Goal: Transaction & Acquisition: Purchase product/service

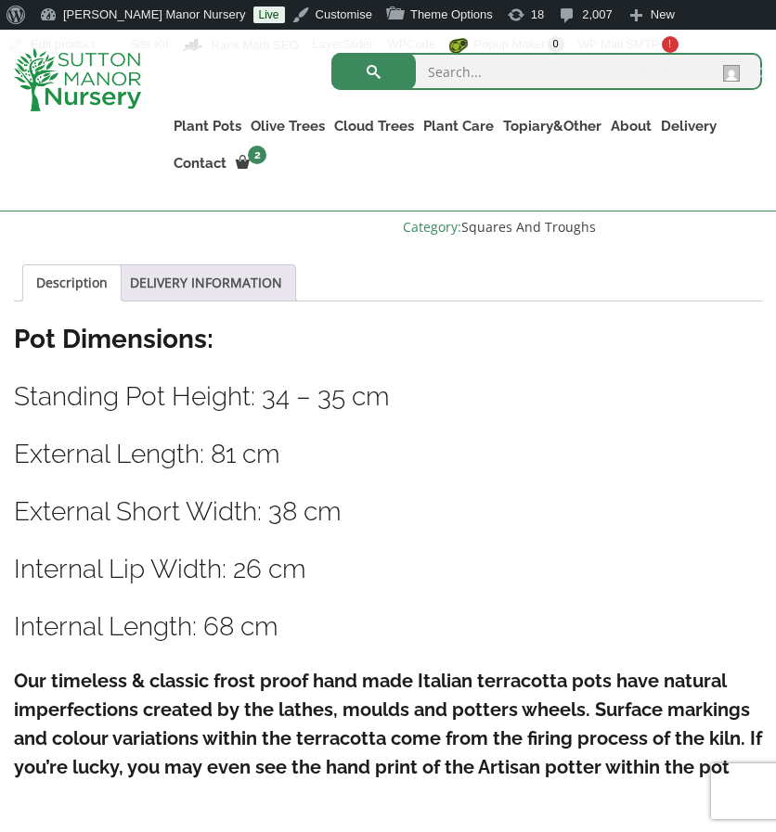
scroll to position [1104, 0]
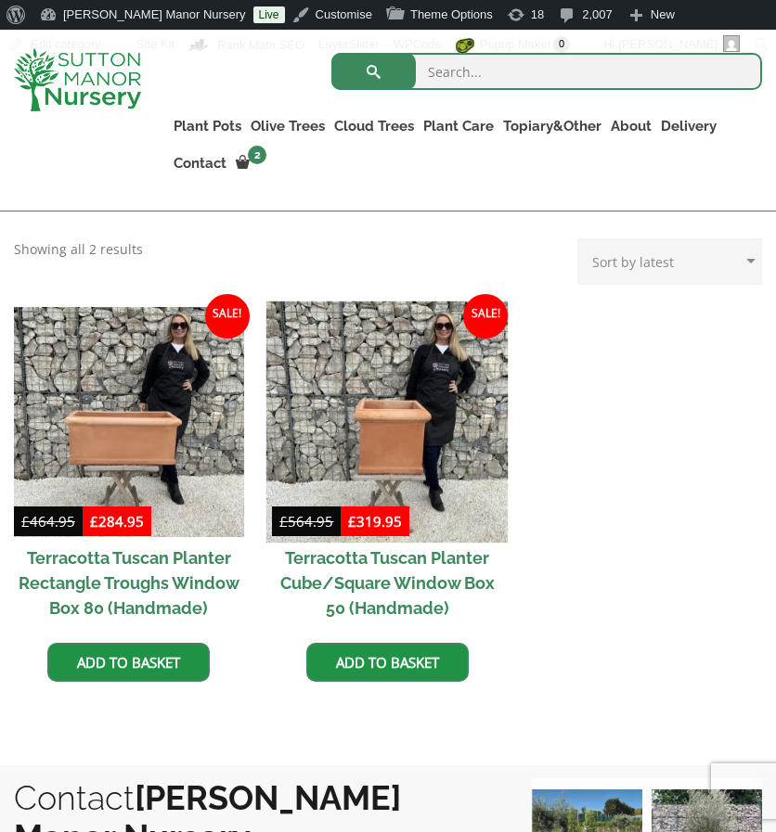
click at [362, 406] on img at bounding box center [386, 421] width 241 height 241
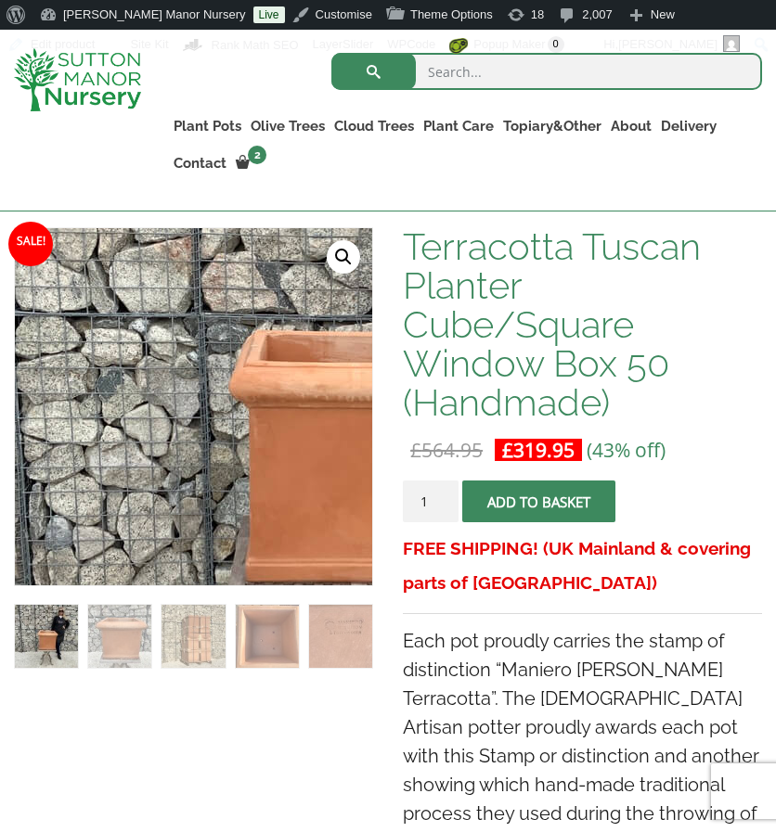
scroll to position [315, 0]
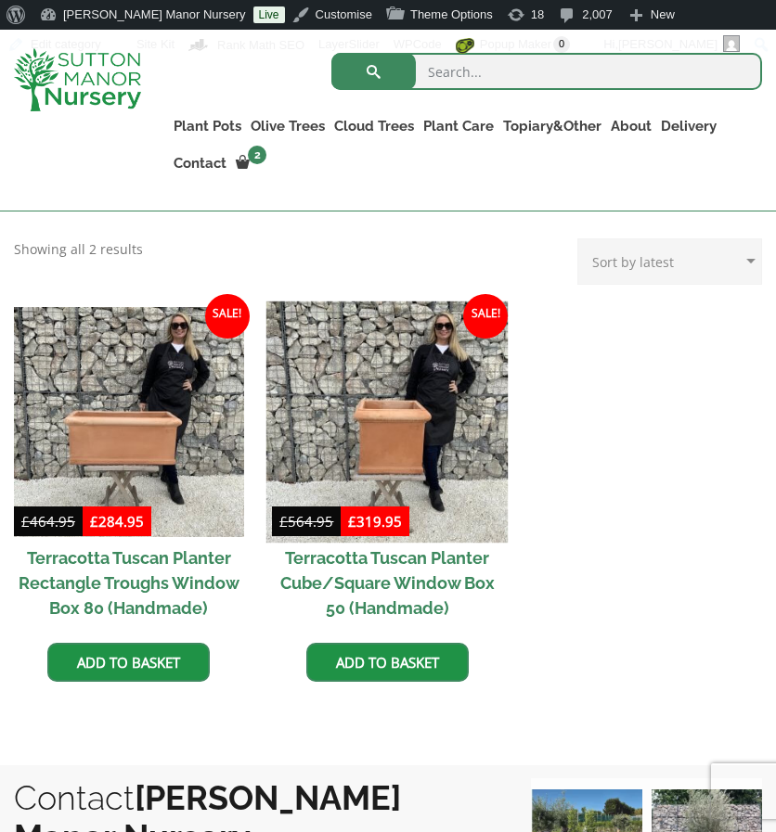
click at [327, 418] on img at bounding box center [386, 421] width 241 height 241
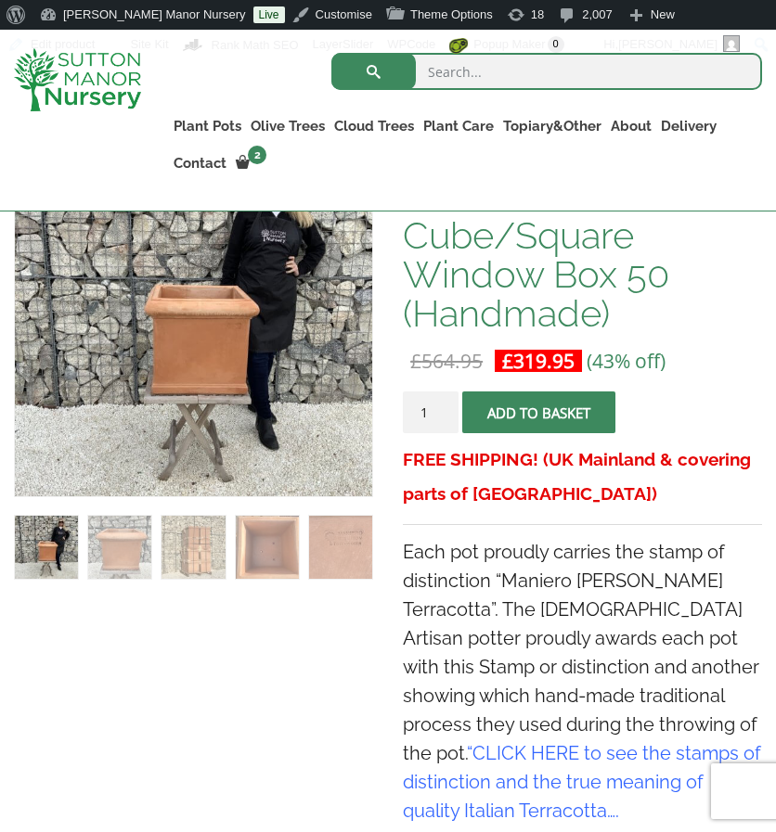
scroll to position [405, 0]
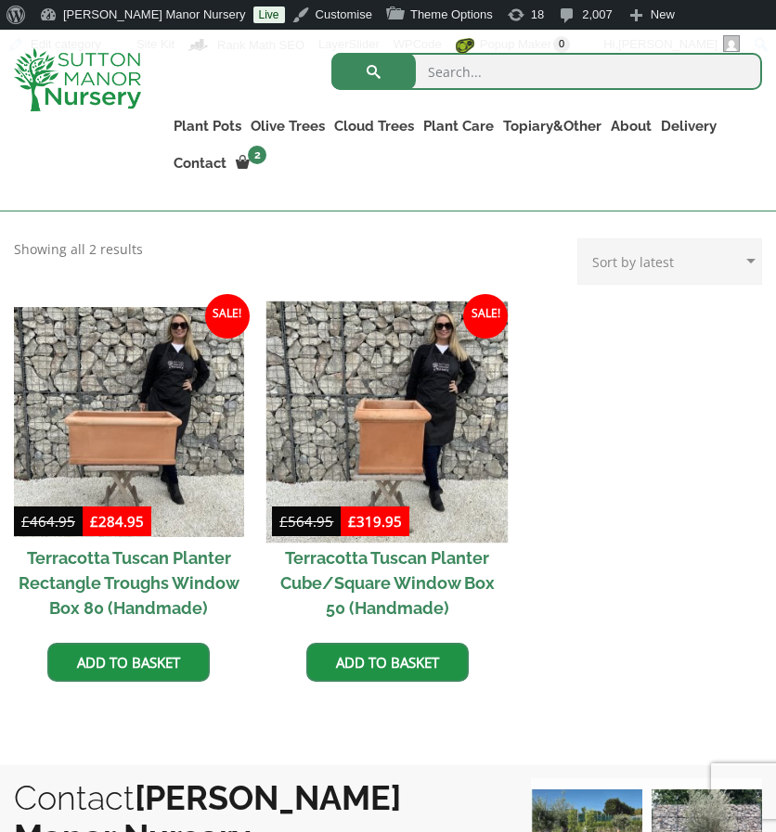
drag, startPoint x: 0, startPoint y: 0, endPoint x: 327, endPoint y: 433, distance: 542.6
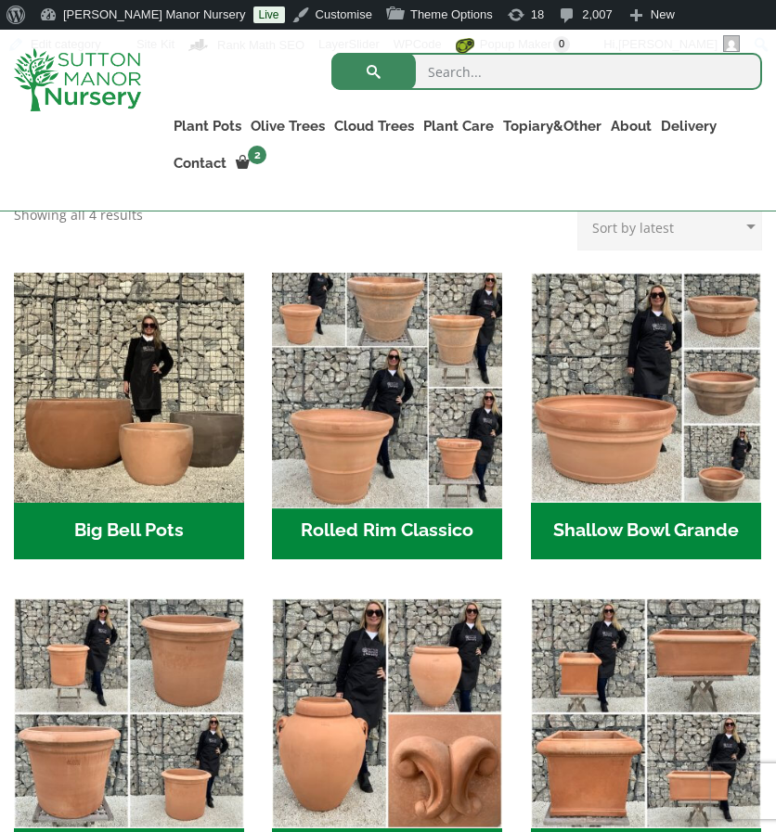
scroll to position [565, 0]
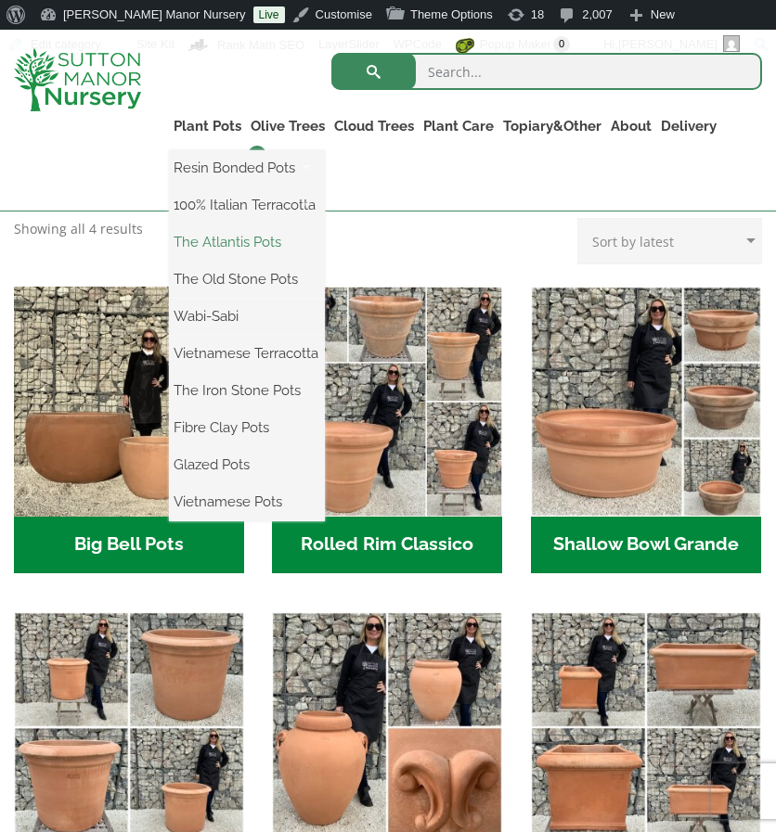
click at [202, 238] on link "The Atlantis Pots" at bounding box center [247, 242] width 156 height 28
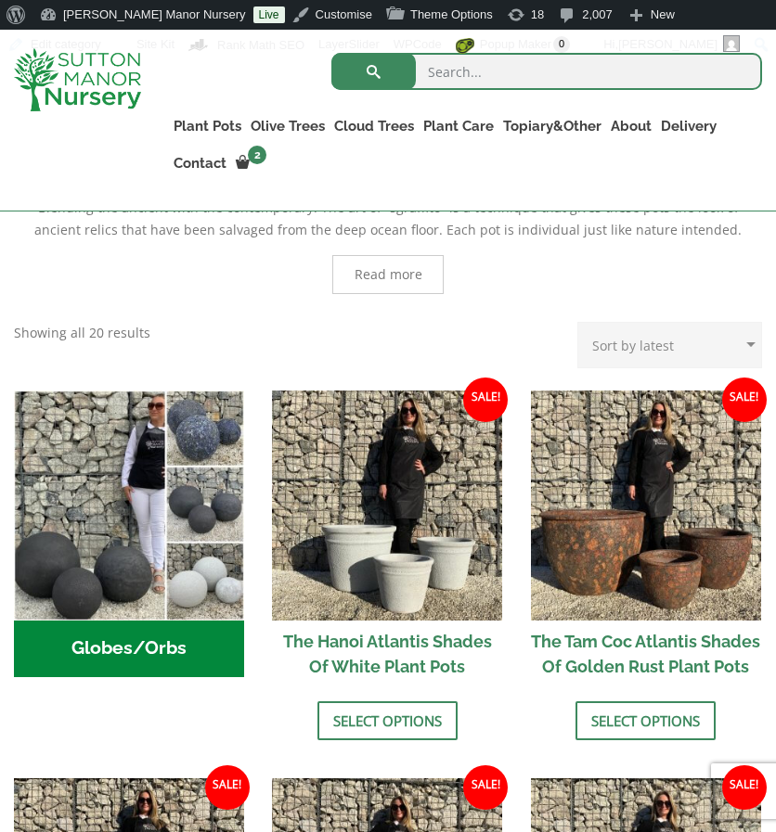
scroll to position [557, 0]
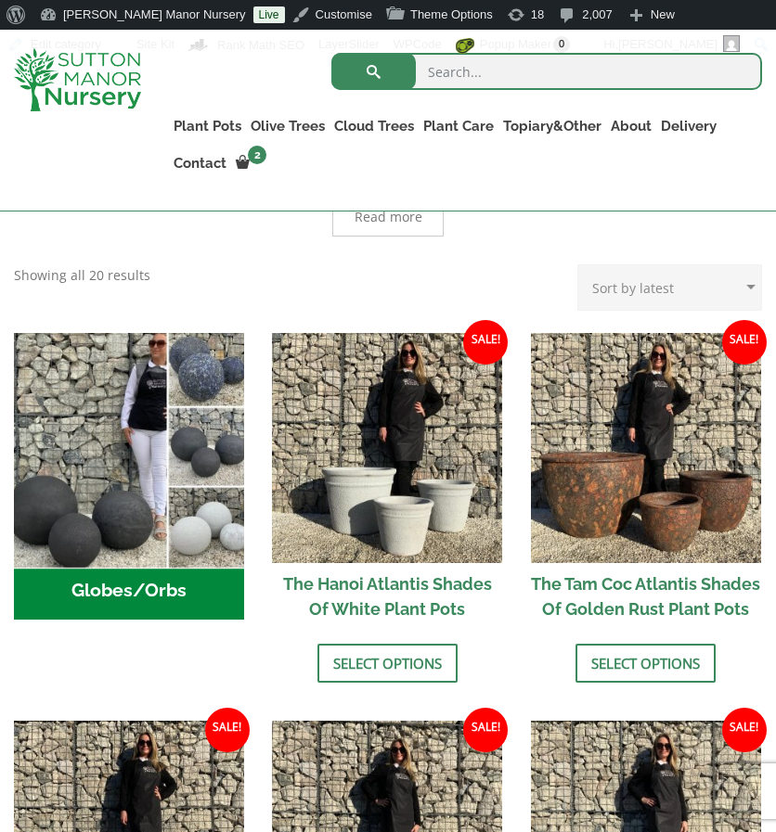
click at [107, 420] on img "Visit product category Globes/Orbs" at bounding box center [128, 447] width 241 height 241
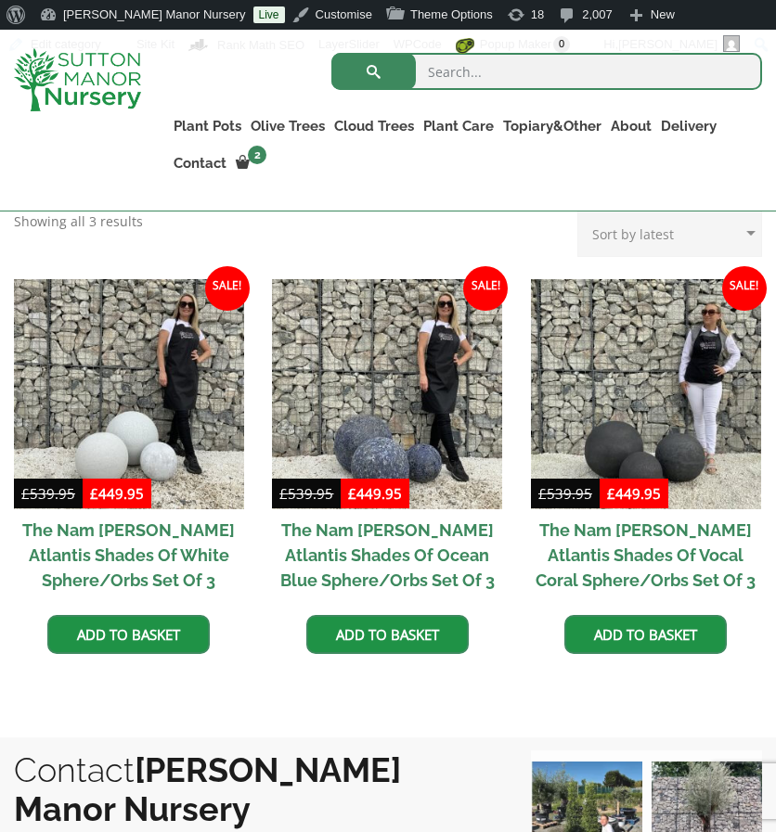
scroll to position [508, 0]
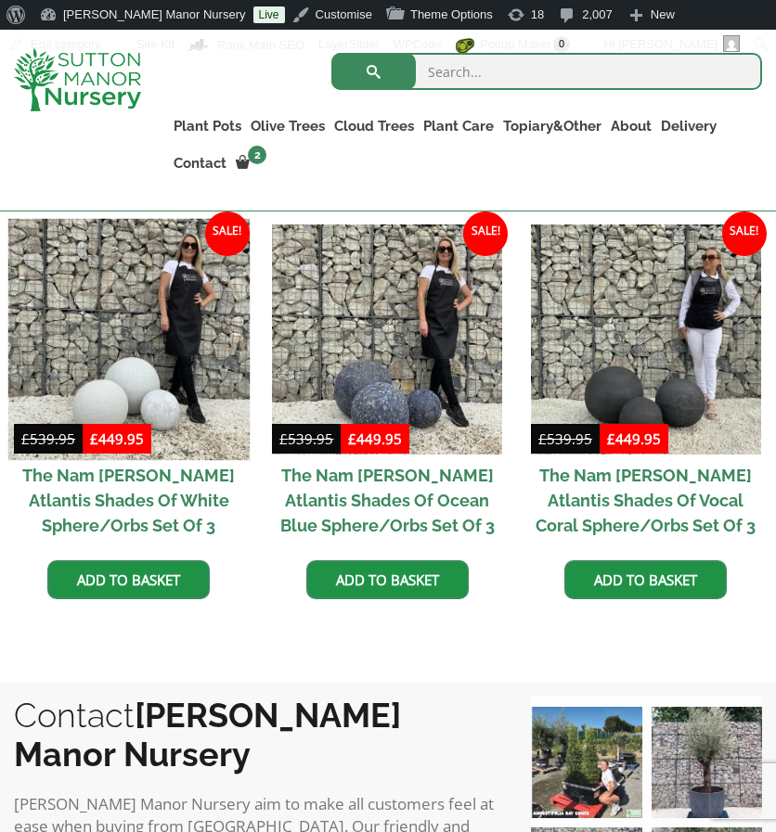
click at [209, 315] on img at bounding box center [128, 338] width 241 height 241
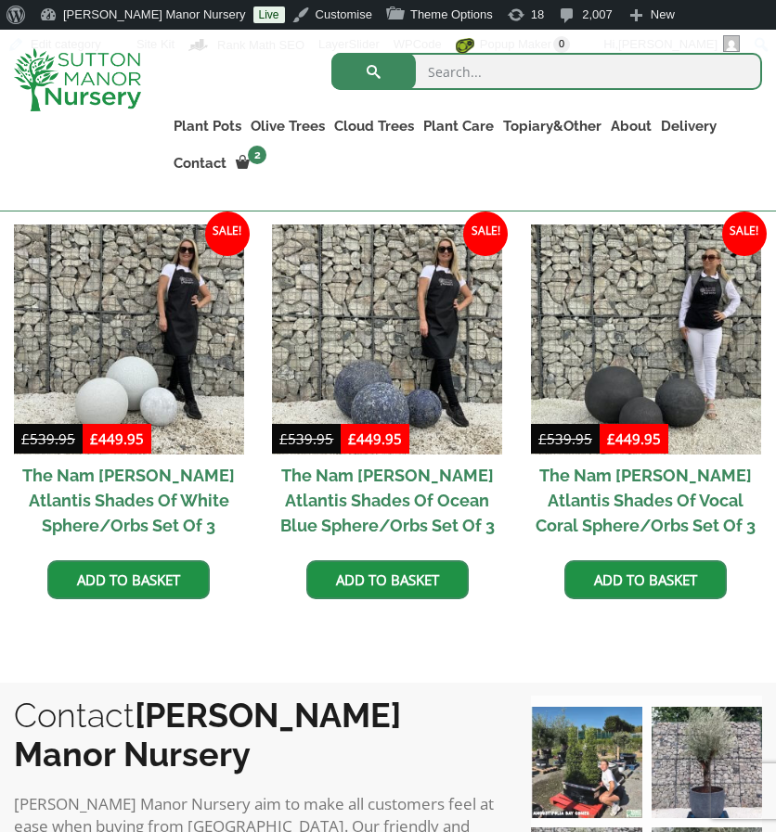
scroll to position [542, 0]
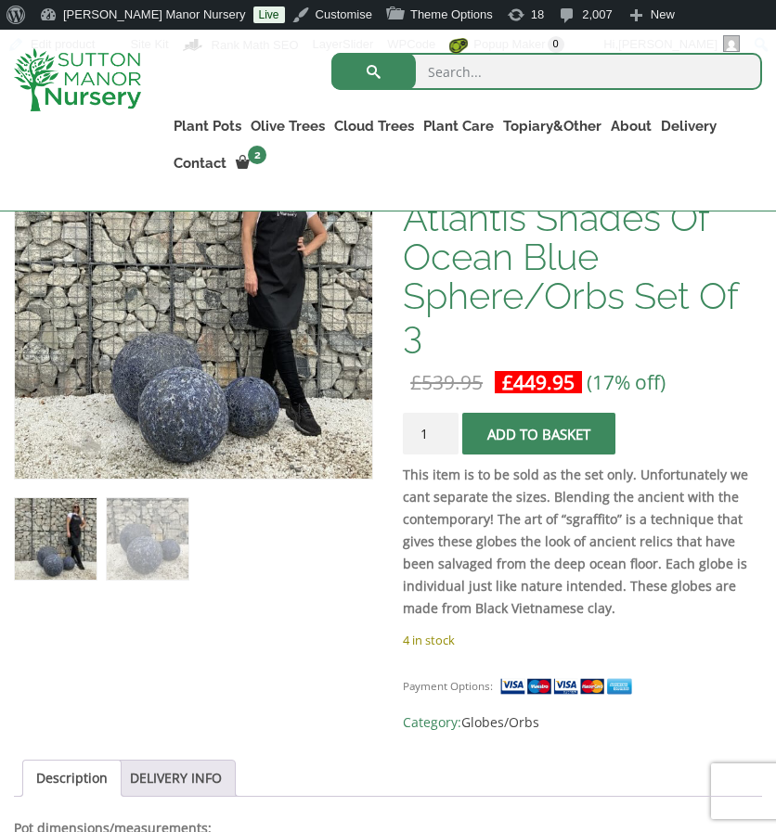
scroll to position [427, 0]
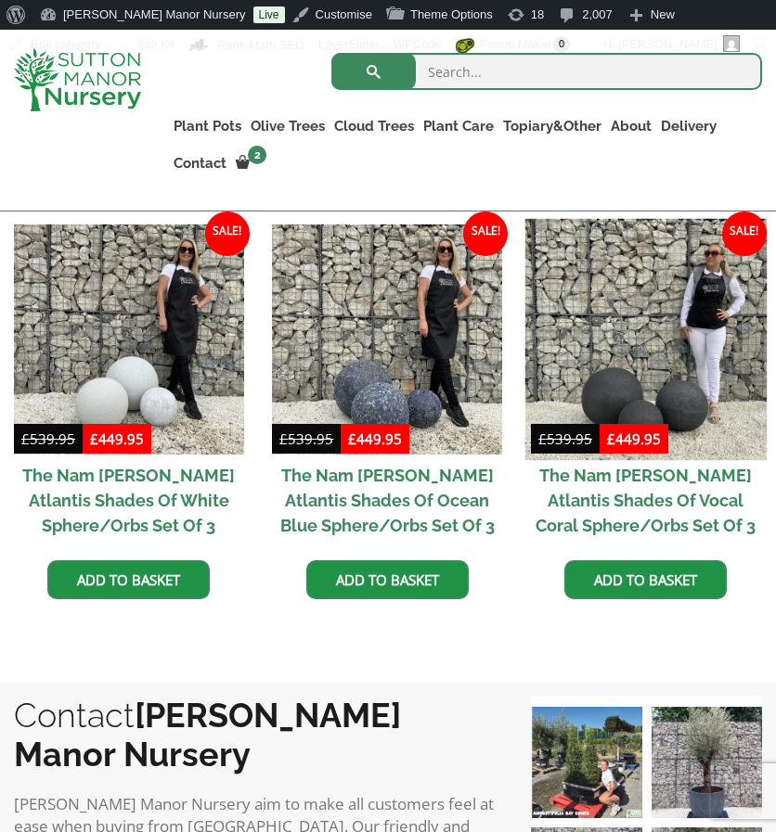
click at [628, 358] on img at bounding box center [645, 338] width 241 height 241
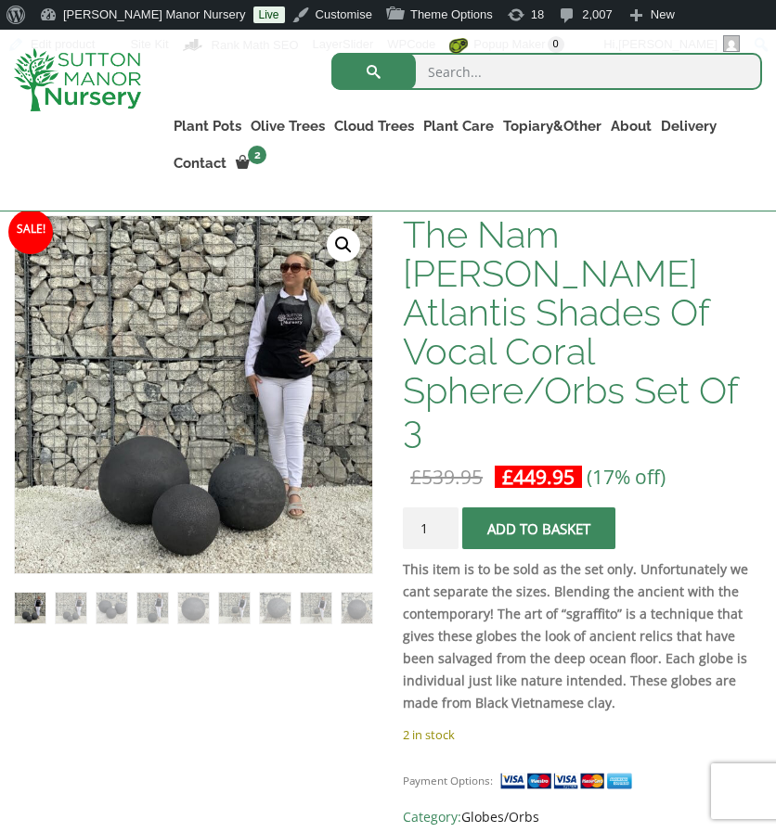
scroll to position [327, 0]
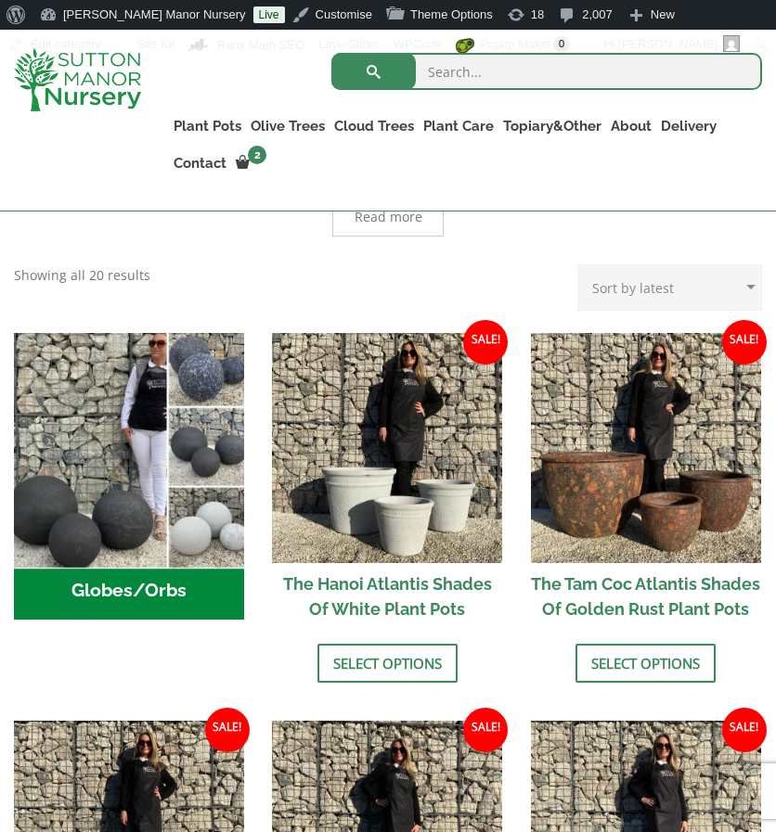
scroll to position [742, 0]
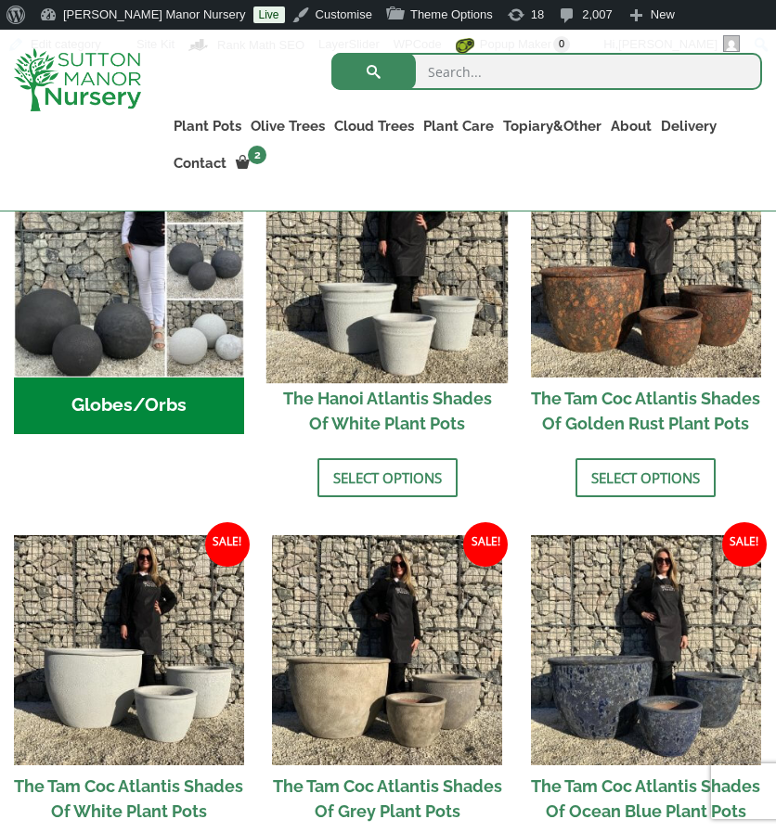
click at [295, 324] on img at bounding box center [386, 261] width 241 height 241
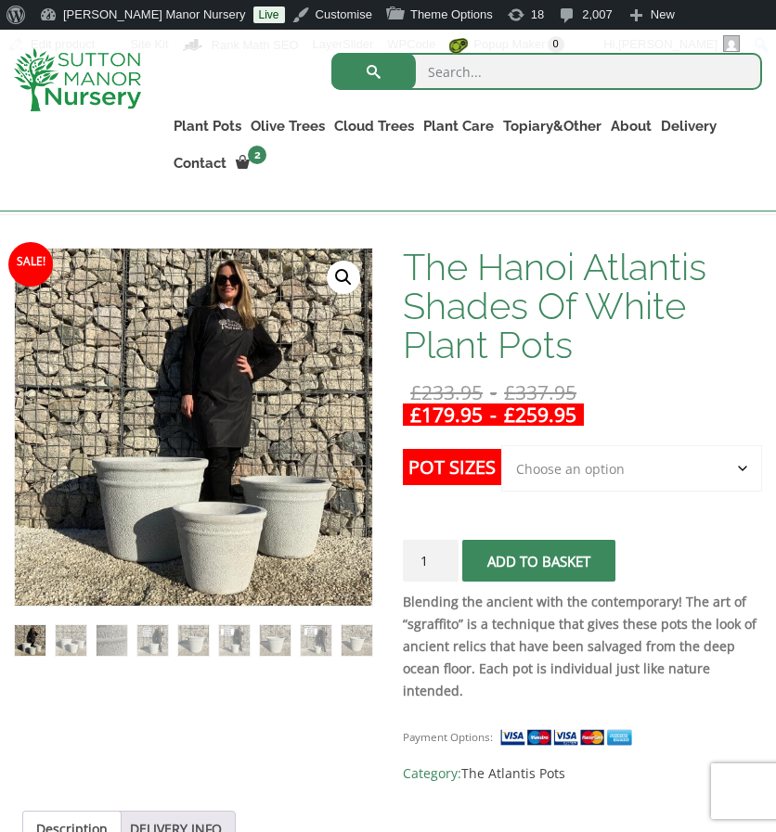
scroll to position [152, 0]
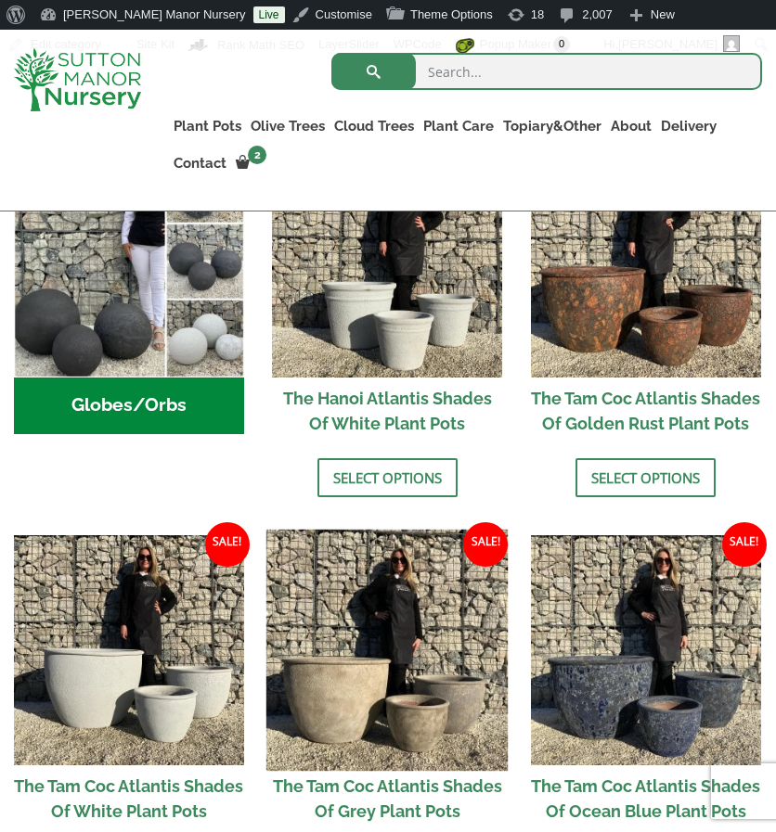
scroll to position [650, 0]
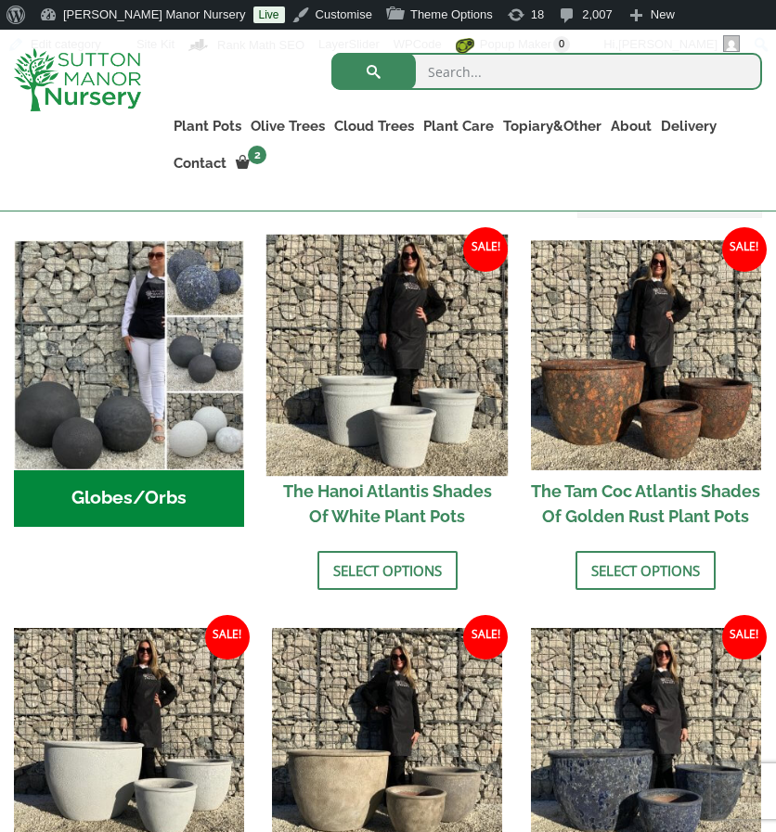
click at [376, 444] on img at bounding box center [386, 354] width 241 height 241
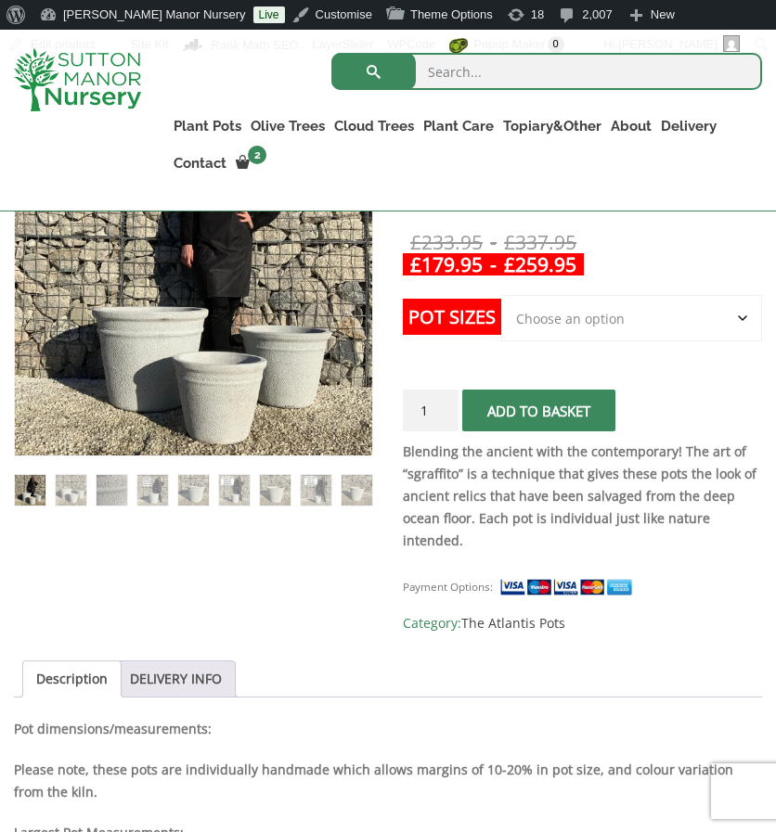
scroll to position [434, 0]
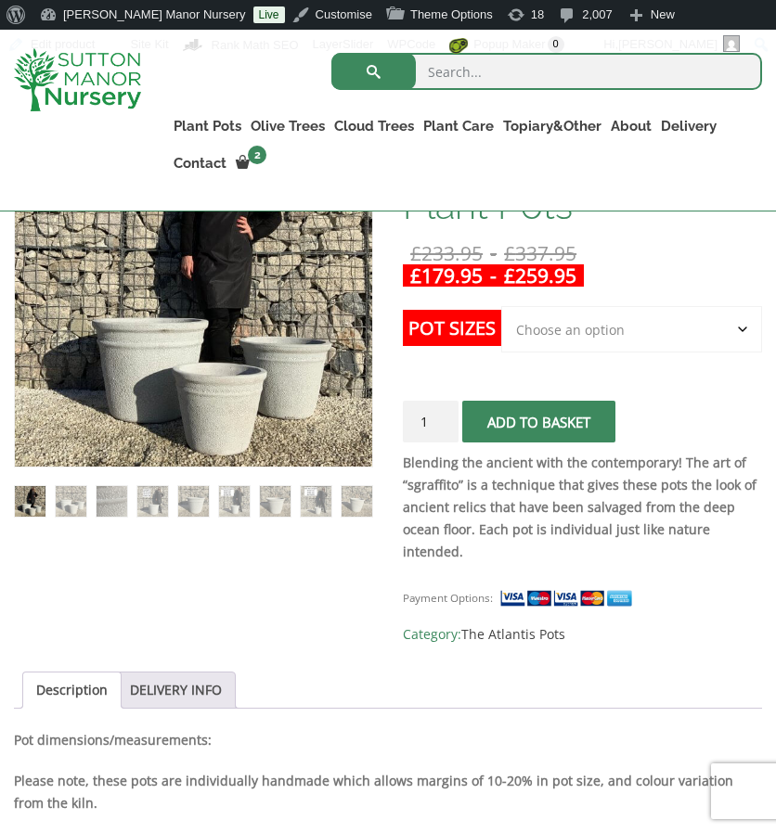
click at [672, 330] on select "Choose an option 3rd to Largest Pot In The Picture 2nd to Largest Pot In The Pi…" at bounding box center [631, 329] width 261 height 46
select select "Largest pot In The Picture"
click at [501, 306] on select "Choose an option 3rd to Largest Pot In The Picture 2nd to Largest Pot In The Pi…" at bounding box center [631, 329] width 261 height 46
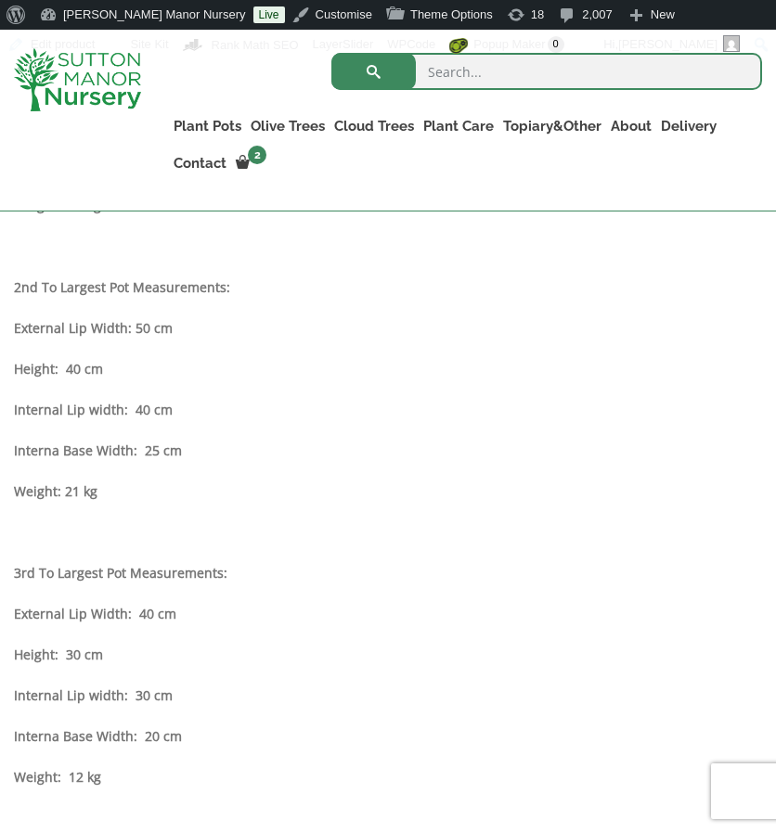
scroll to position [1334, 0]
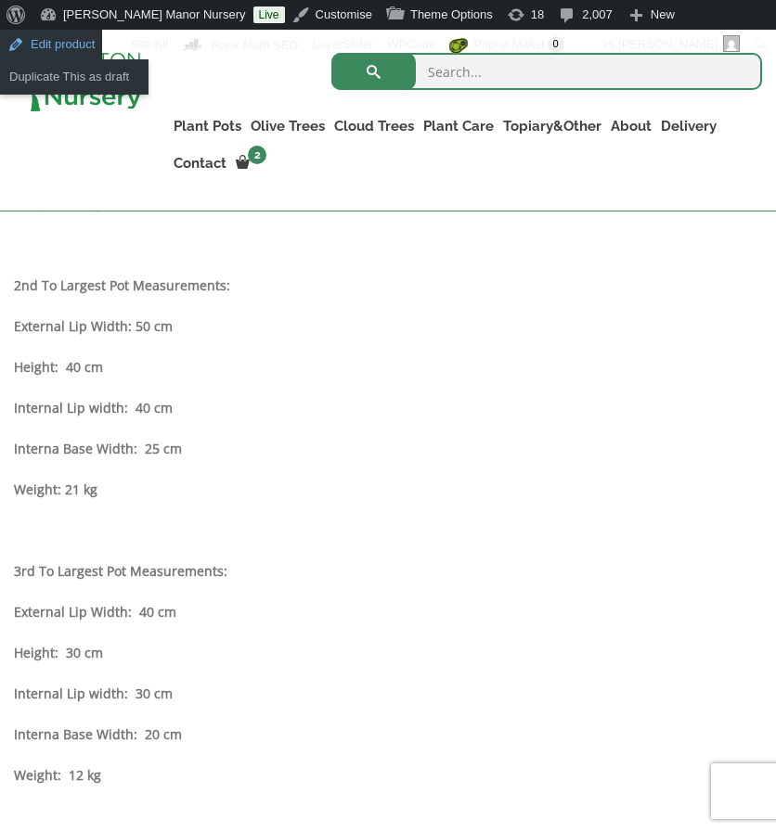
click at [102, 30] on link "Edit product" at bounding box center [51, 45] width 102 height 30
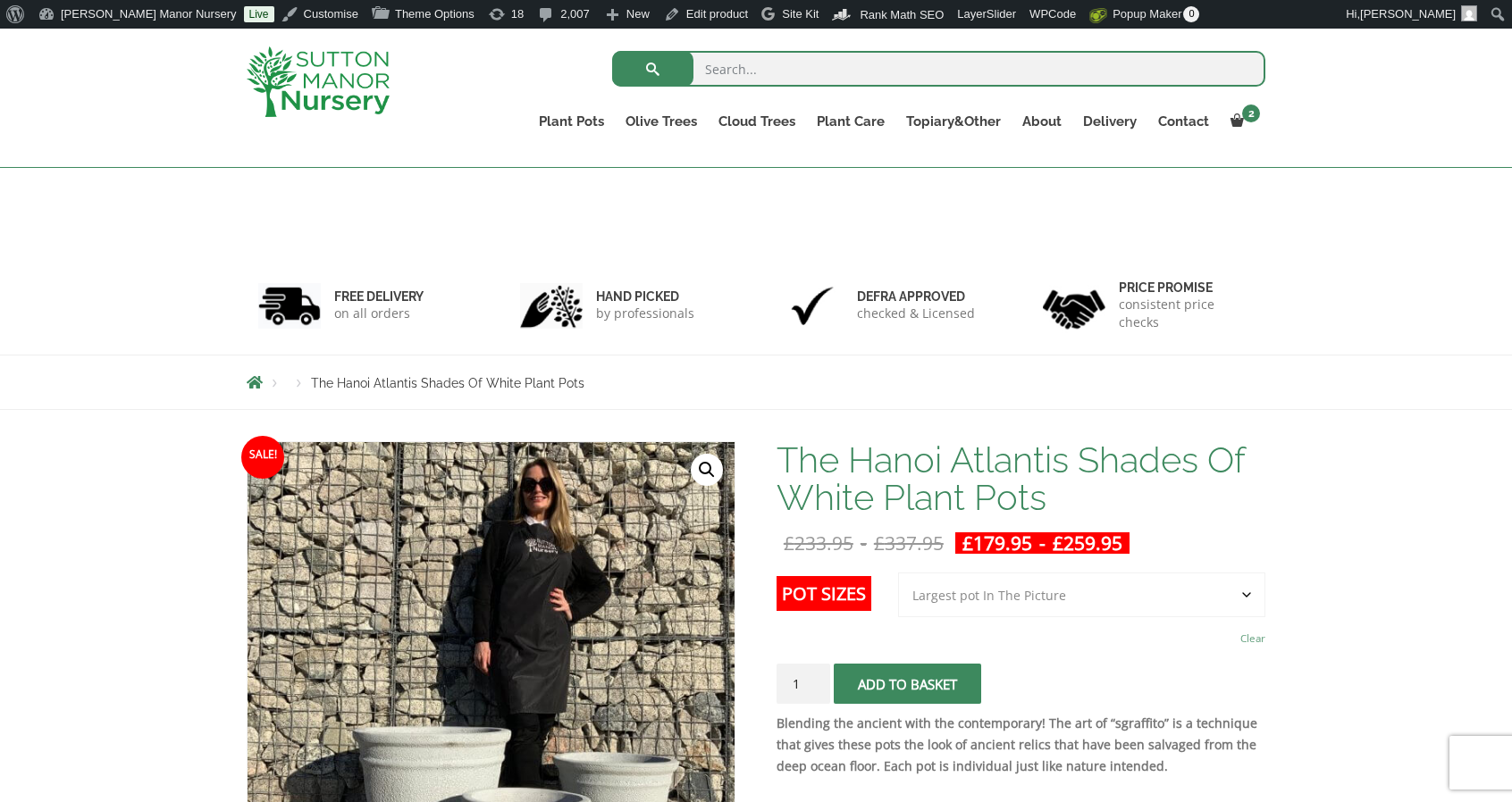
select select "Largest pot In The Picture"
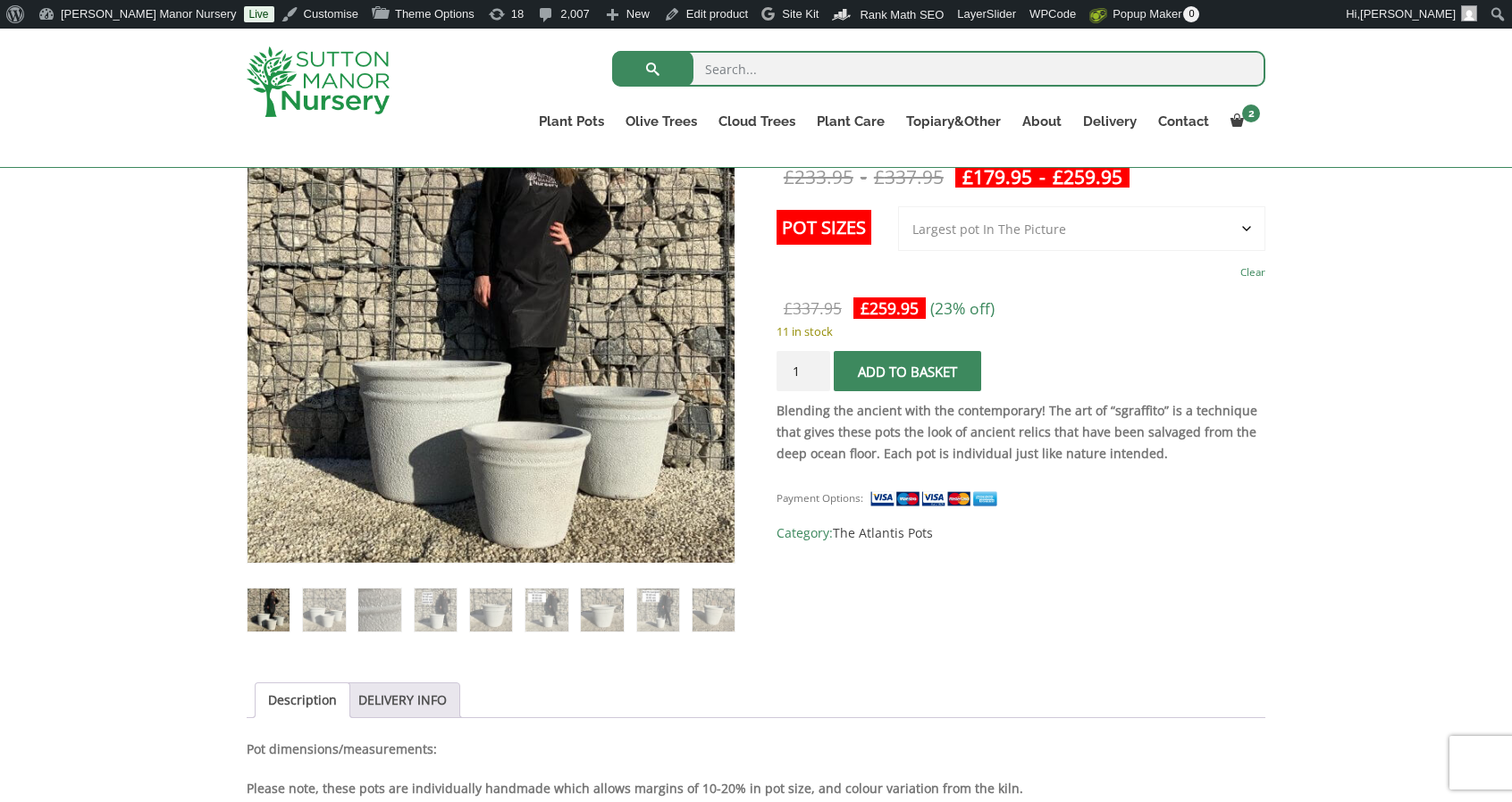
scroll to position [412, 0]
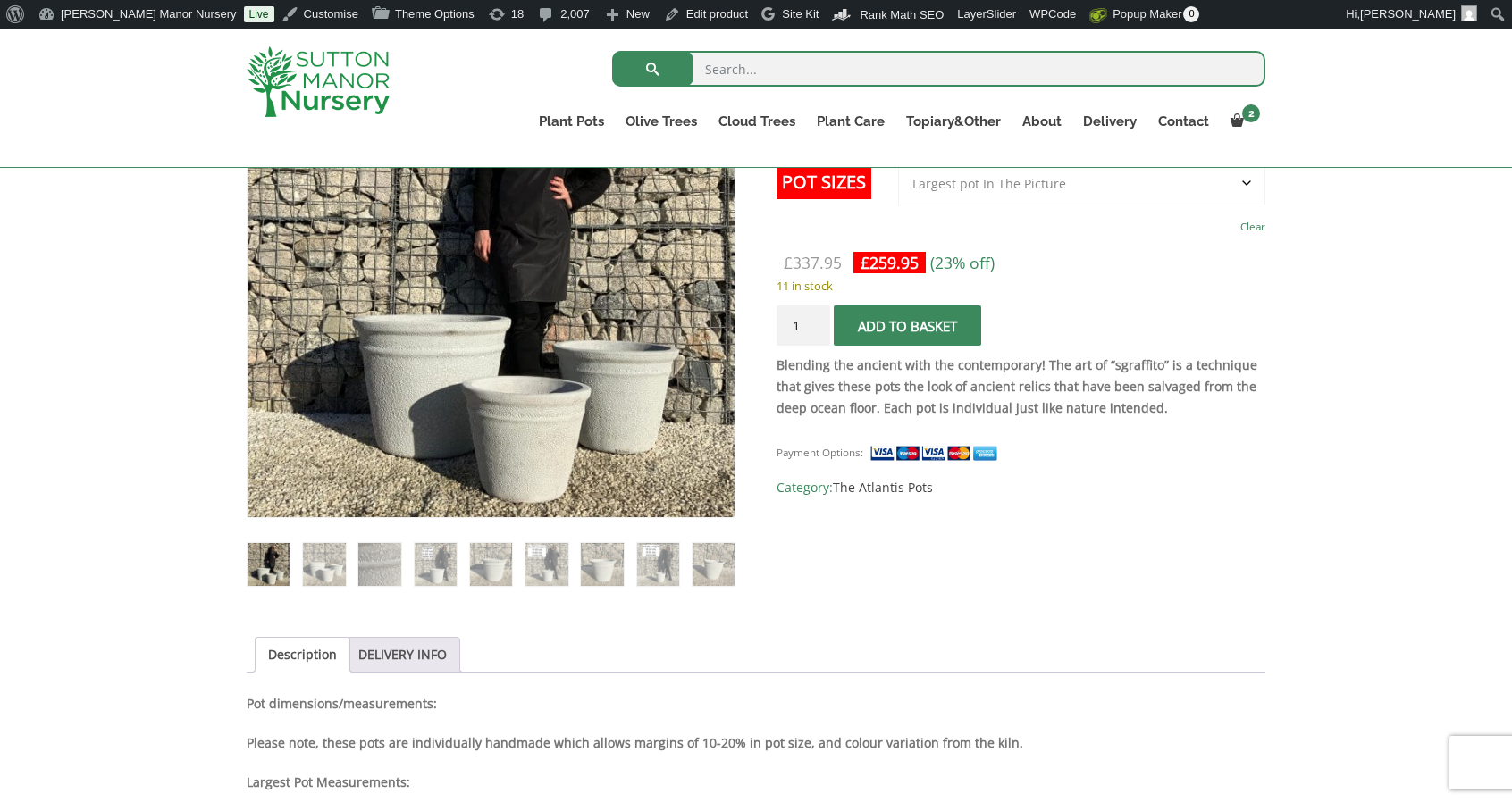
click at [1049, 191] on select "Choose an option 3rd to Largest Pot In The Picture 2nd to Largest Pot In The Pi…" at bounding box center [1082, 183] width 367 height 44
select select
click at [899, 161] on select "Choose an option 3rd to Largest Pot In The Picture 2nd to Largest Pot In The Pi…" at bounding box center [1082, 183] width 367 height 44
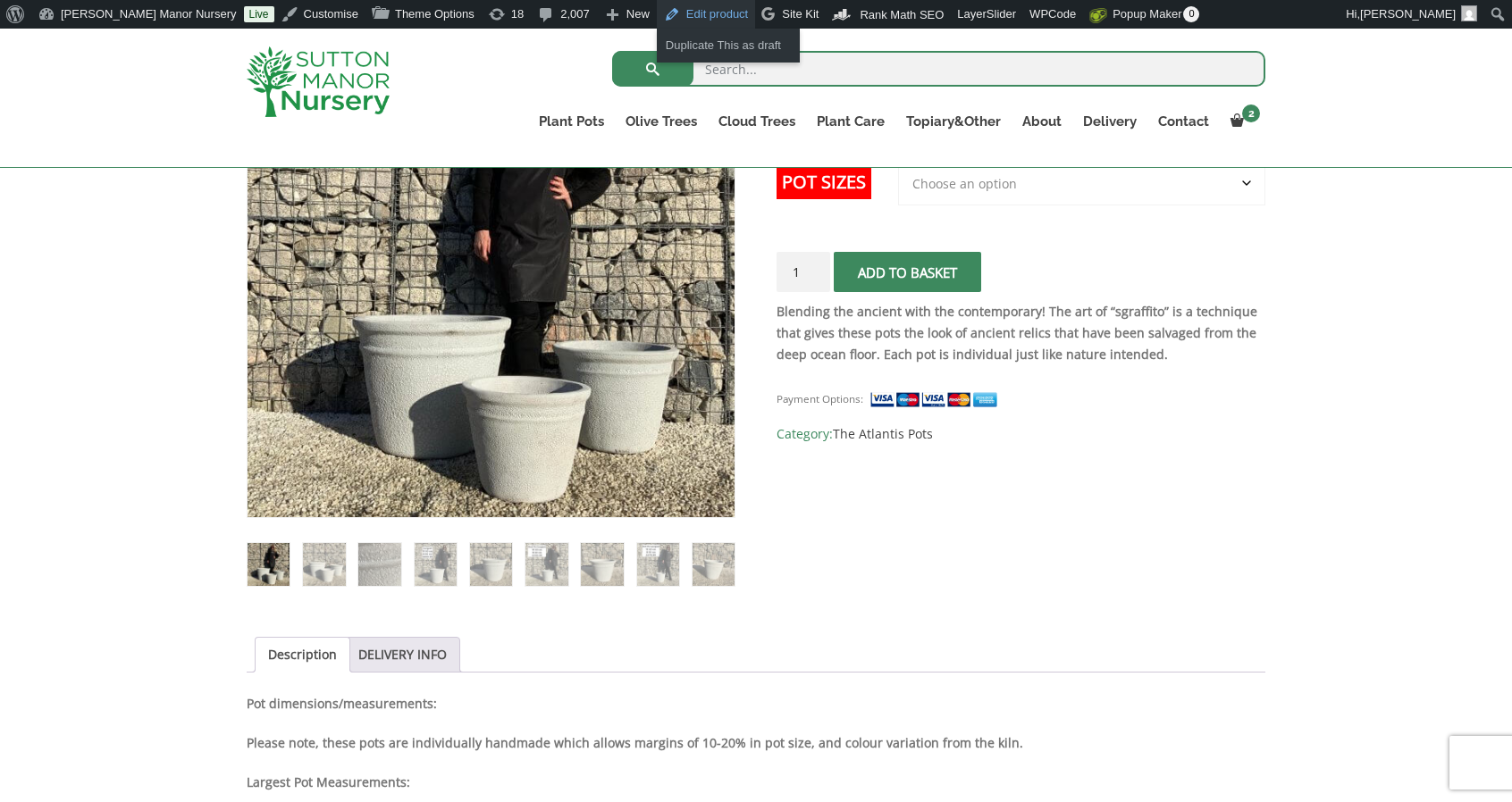
click at [657, 21] on link "Edit product" at bounding box center [706, 14] width 98 height 29
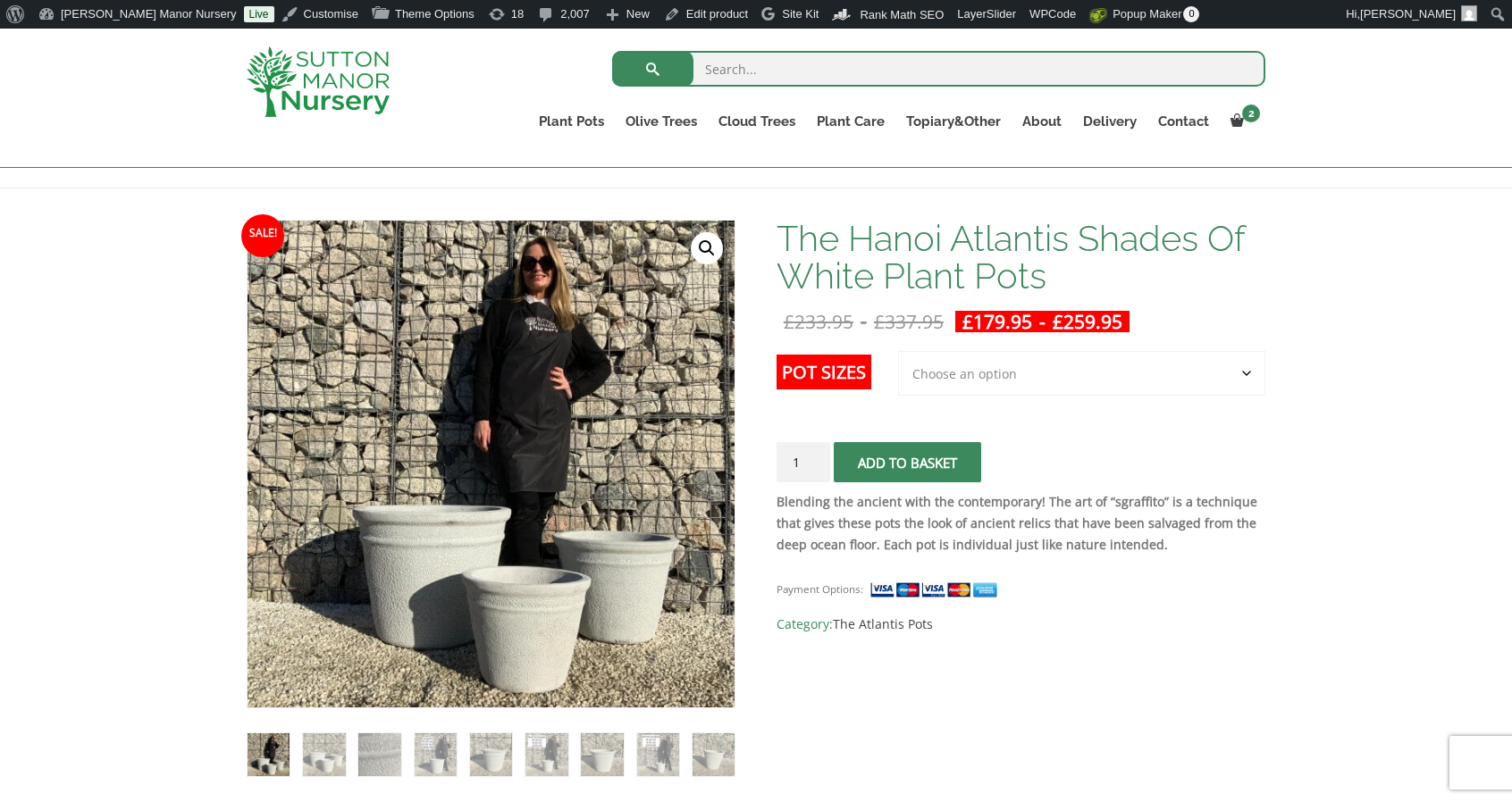
scroll to position [132, 0]
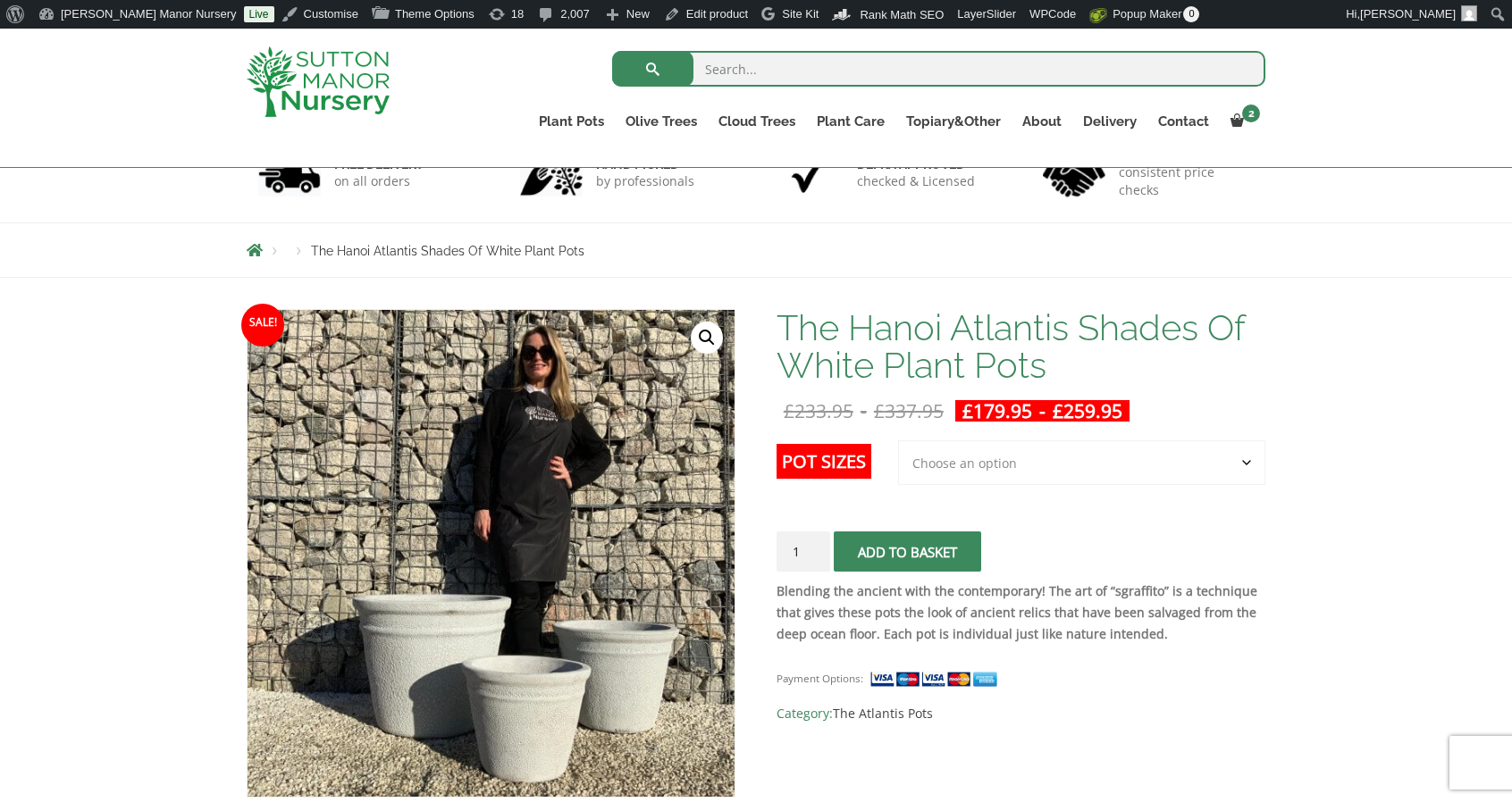
click at [1232, 453] on select "Choose an option 3rd to Largest Pot In The Picture 2nd to Largest Pot In The Pi…" at bounding box center [1082, 462] width 367 height 44
click at [899, 440] on select "Choose an option 3rd to Largest Pot In The Picture 2nd to Largest Pot In The Pi…" at bounding box center [1082, 462] width 367 height 44
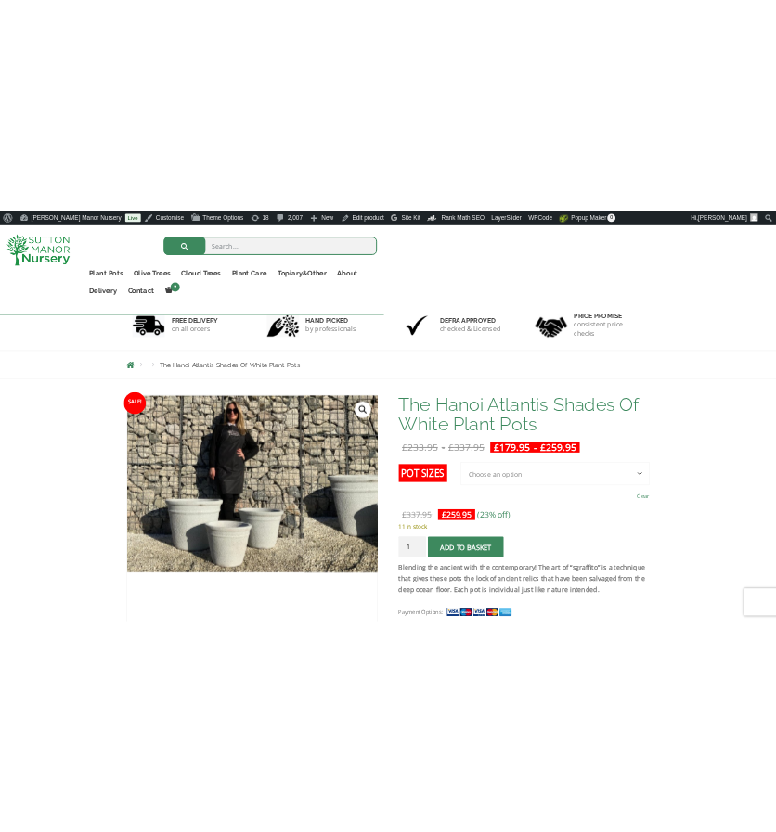
scroll to position [152, 0]
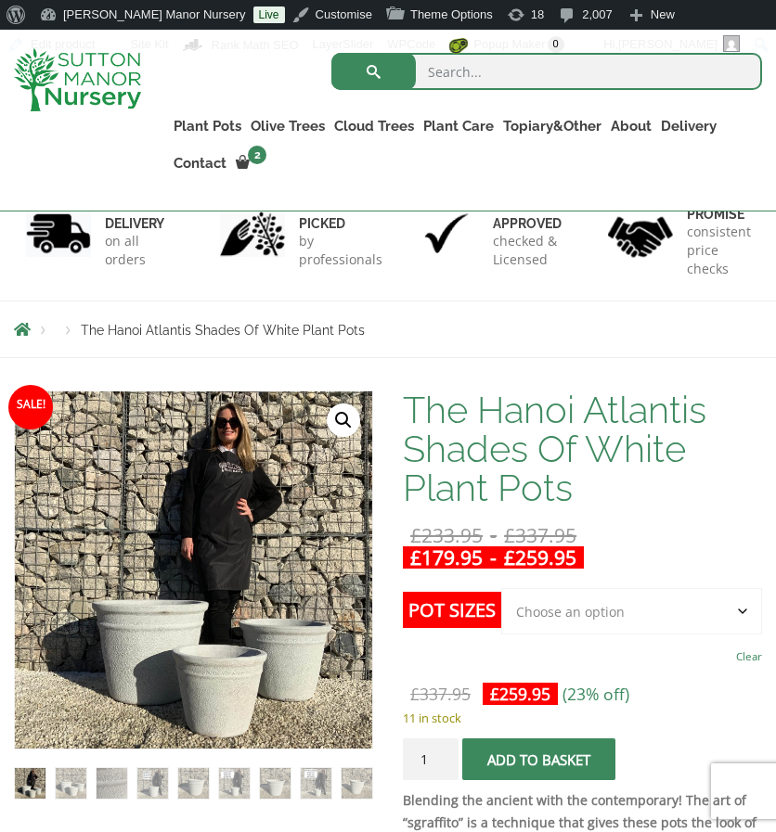
click at [607, 613] on select "Choose an option 3rd to Largest Pot In The Picture 2nd to Largest Pot In The Pi…" at bounding box center [631, 611] width 261 height 46
click at [501, 588] on select "Choose an option 3rd to Largest Pot In The Picture 2nd to Largest Pot In The Pi…" at bounding box center [631, 611] width 261 height 46
click at [594, 611] on select "Choose an option 3rd to Largest Pot In The Picture 2nd to Largest Pot In The Pi…" at bounding box center [631, 611] width 261 height 46
click at [501, 588] on select "Choose an option 3rd to Largest Pot In The Picture 2nd to Largest Pot In The Pi…" at bounding box center [631, 611] width 261 height 46
click at [584, 613] on select "Choose an option 3rd to Largest Pot In The Picture 2nd to Largest Pot In The Pi…" at bounding box center [631, 611] width 261 height 46
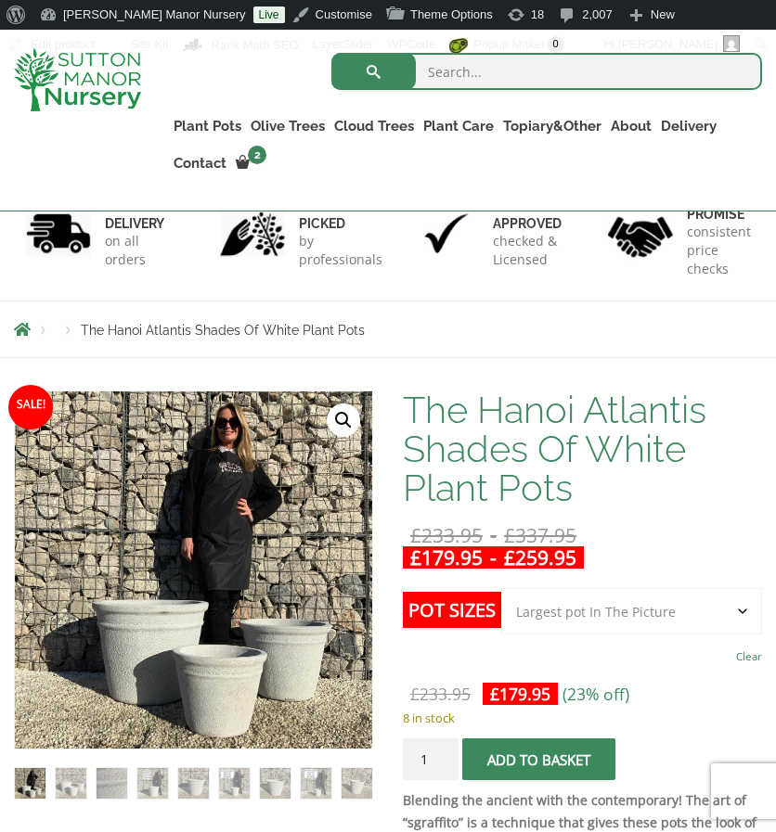
click at [501, 588] on select "Choose an option 3rd to Largest Pot In The Picture 2nd to Largest Pot In The Pi…" at bounding box center [631, 611] width 261 height 46
click at [621, 600] on select "Choose an option 3rd to Largest Pot In The Picture 2nd to Largest Pot In The Pi…" at bounding box center [631, 611] width 261 height 46
click at [501, 588] on select "Choose an option 3rd to Largest Pot In The Picture 2nd to Largest Pot In The Pi…" at bounding box center [631, 611] width 261 height 46
click at [620, 513] on div "The Hanoi Atlantis Shades Of White Plant Pots £ 233.95 - £ 337.95 £ 179.95 - £ …" at bounding box center [582, 687] width 359 height 593
click at [608, 618] on select "Choose an option 3rd to Largest Pot In The Picture 2nd to Largest Pot In The Pi…" at bounding box center [631, 611] width 261 height 46
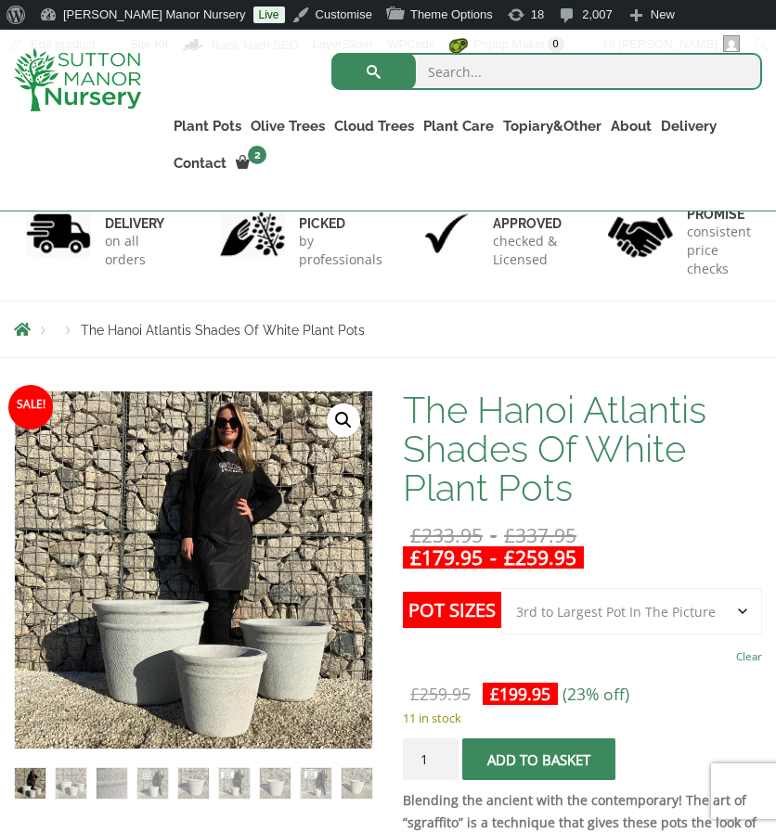
click at [501, 588] on select "Choose an option 3rd to Largest Pot In The Picture 2nd to Largest Pot In The Pi…" at bounding box center [631, 611] width 261 height 46
select select "3rd to Largest Pot In The Picture"
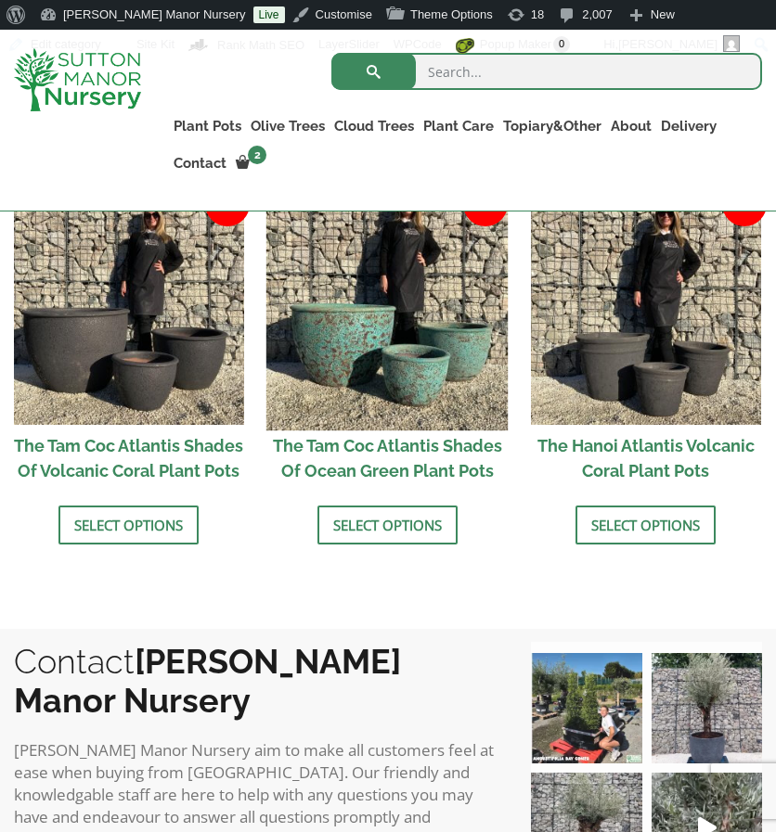
scroll to position [1471, 0]
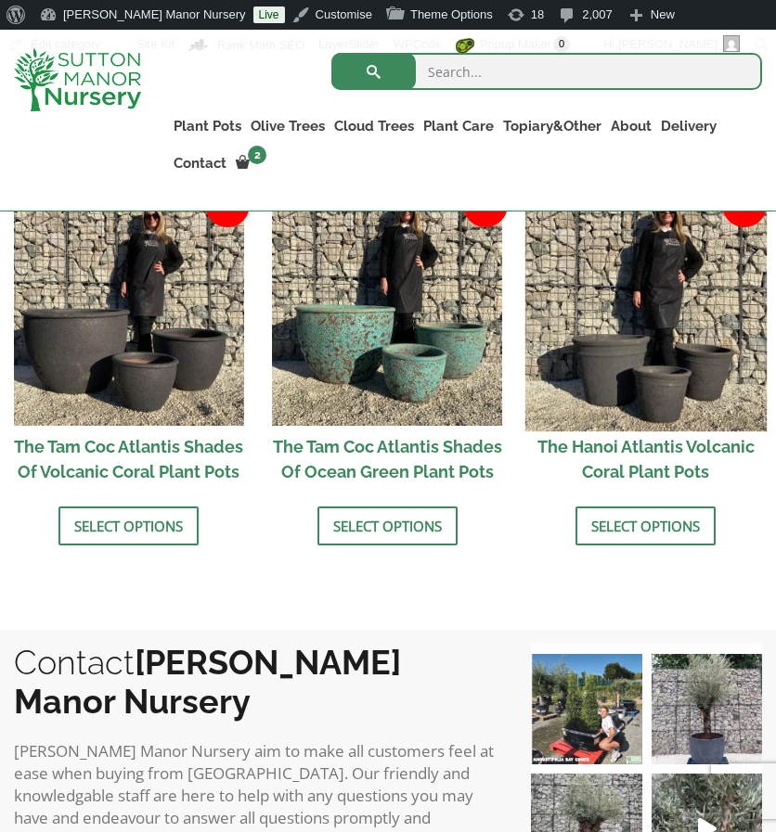
click at [575, 354] on img at bounding box center [645, 310] width 241 height 241
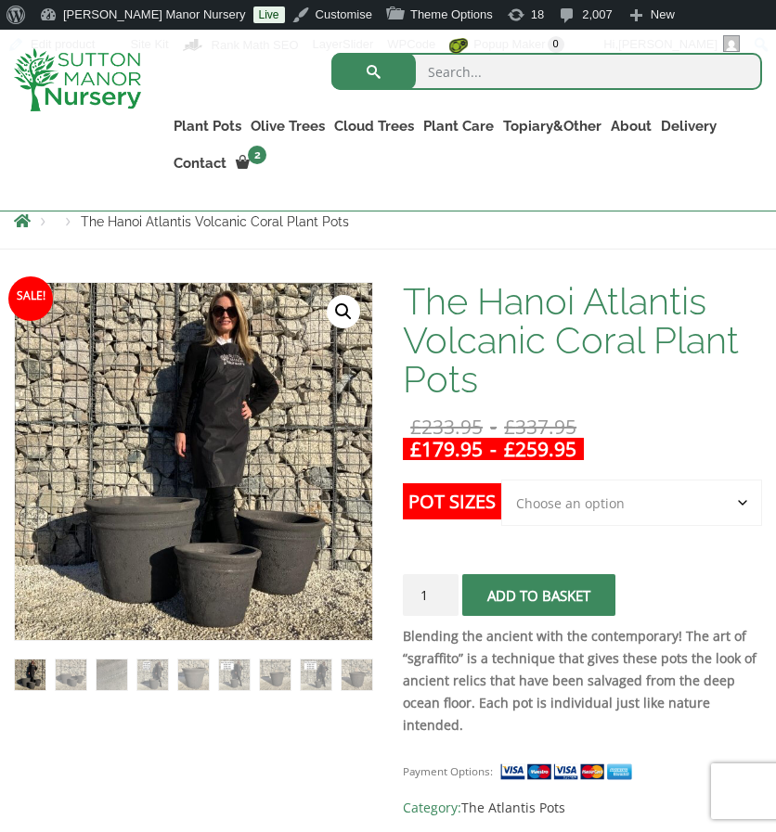
scroll to position [262, 0]
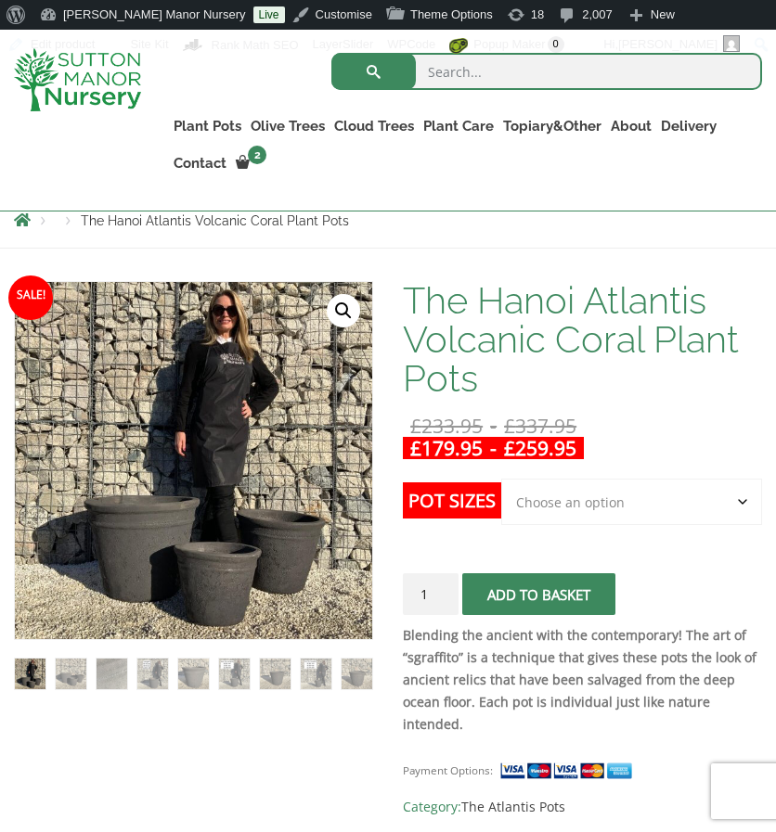
click at [512, 486] on select "Choose an option Click here to buy the 3rd to Largest Pot In The Picture Click …" at bounding box center [631, 502] width 261 height 46
click at [501, 479] on select "Choose an option Click here to buy the 3rd to Largest Pot In The Picture Click …" at bounding box center [631, 502] width 261 height 46
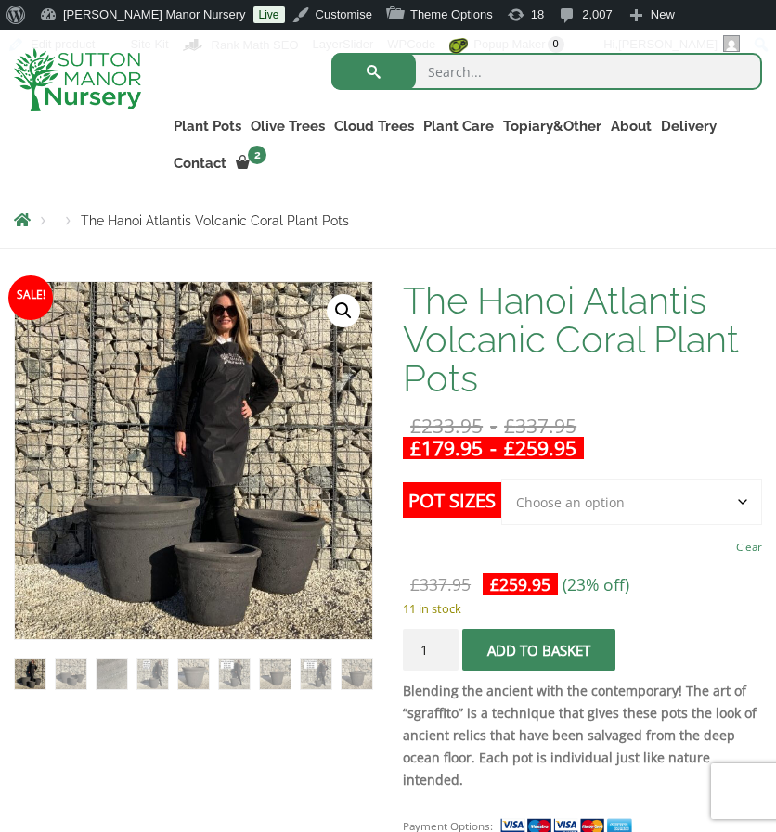
click at [564, 506] on select "Choose an option Click here to buy the 3rd to Largest Pot In The Picture Click …" at bounding box center [631, 502] width 261 height 46
click at [501, 479] on select "Choose an option Click here to buy the 3rd to Largest Pot In The Picture Click …" at bounding box center [631, 502] width 261 height 46
click at [553, 482] on select "Choose an option Click here to buy the 3rd to Largest Pot In The Picture Click …" at bounding box center [631, 502] width 261 height 46
click at [501, 479] on select "Choose an option Click here to buy the 3rd to Largest Pot In The Picture Click …" at bounding box center [631, 502] width 261 height 46
select select "Click here to buy the 3rd to Largest Pot In The Picture"
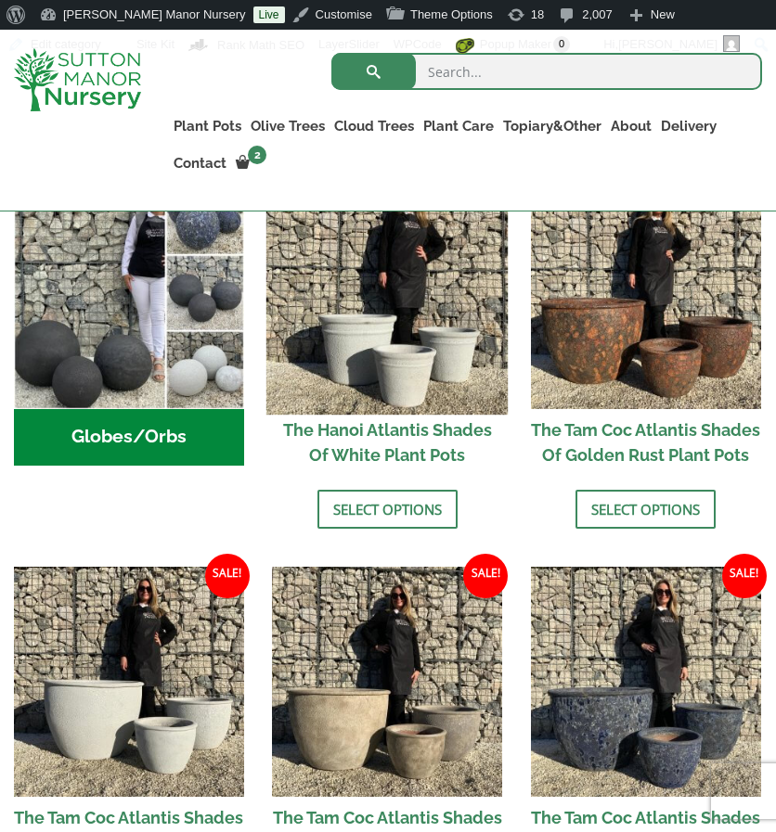
scroll to position [682, 0]
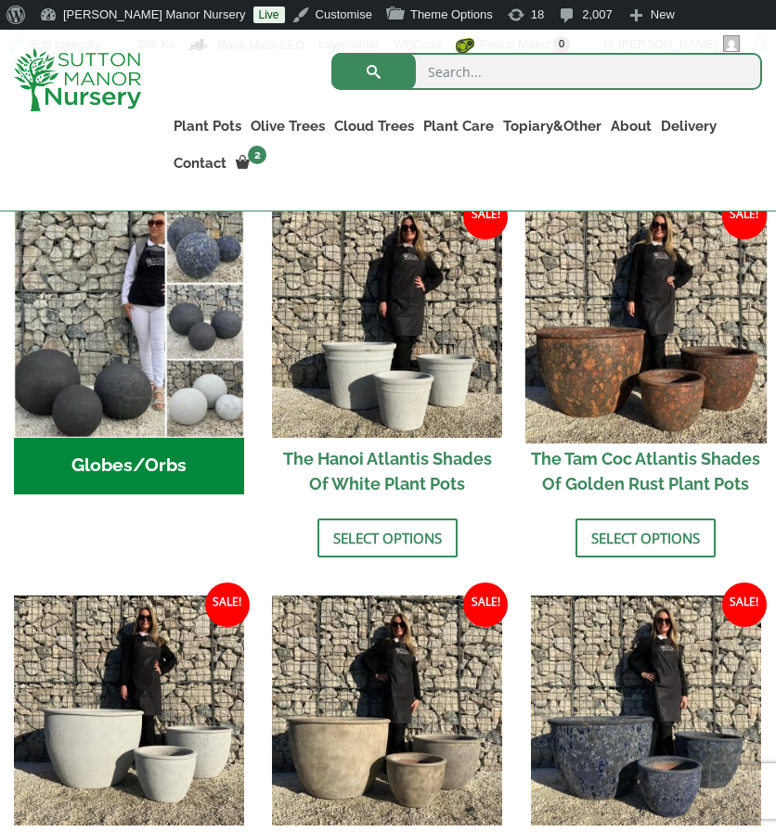
click at [621, 346] on img at bounding box center [645, 321] width 241 height 241
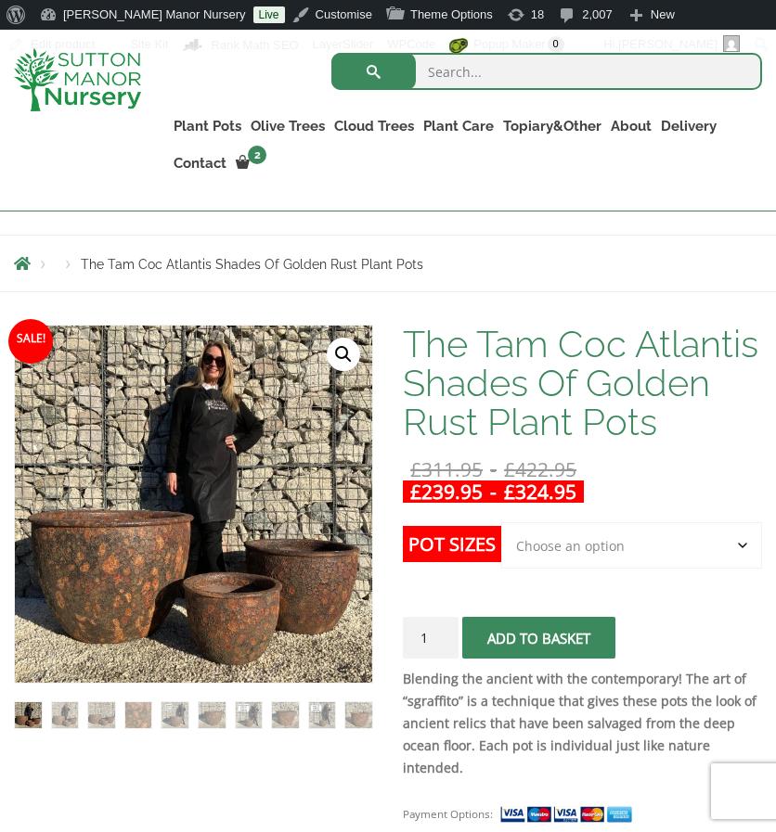
scroll to position [219, 0]
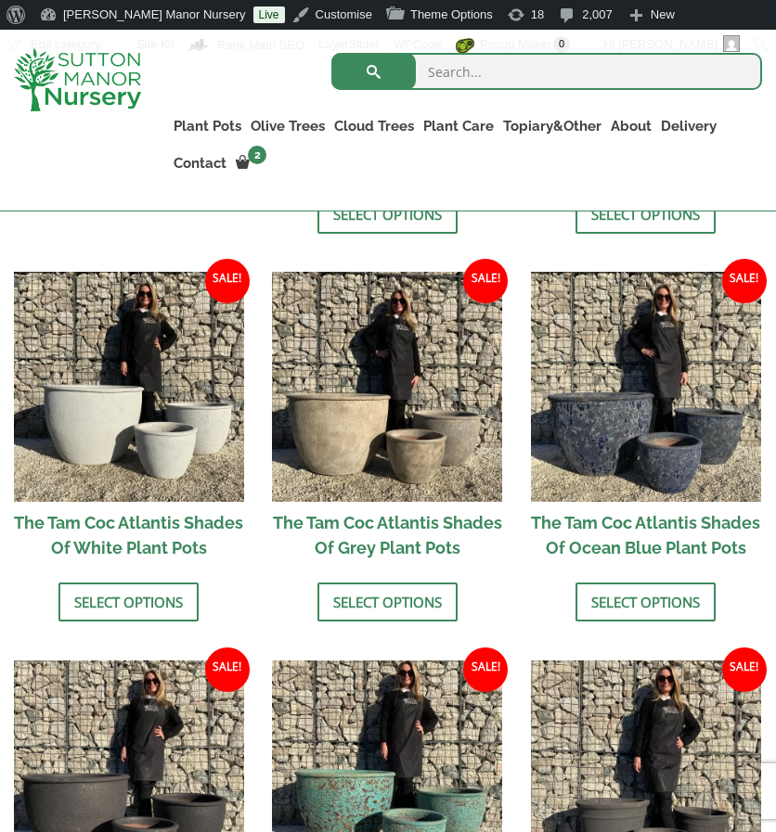
scroll to position [809, 0]
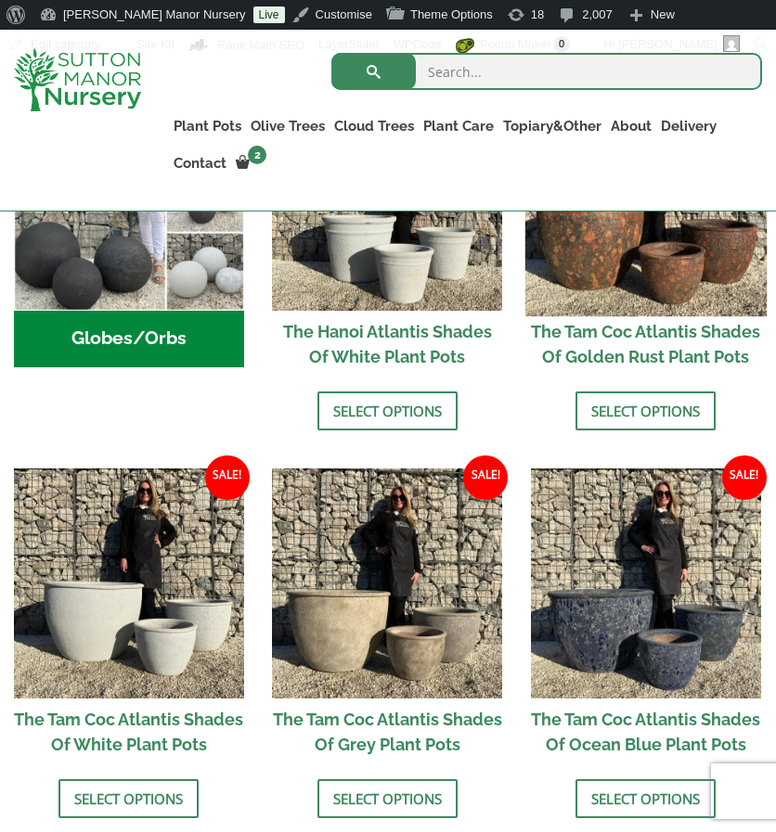
click at [624, 261] on img at bounding box center [645, 194] width 241 height 241
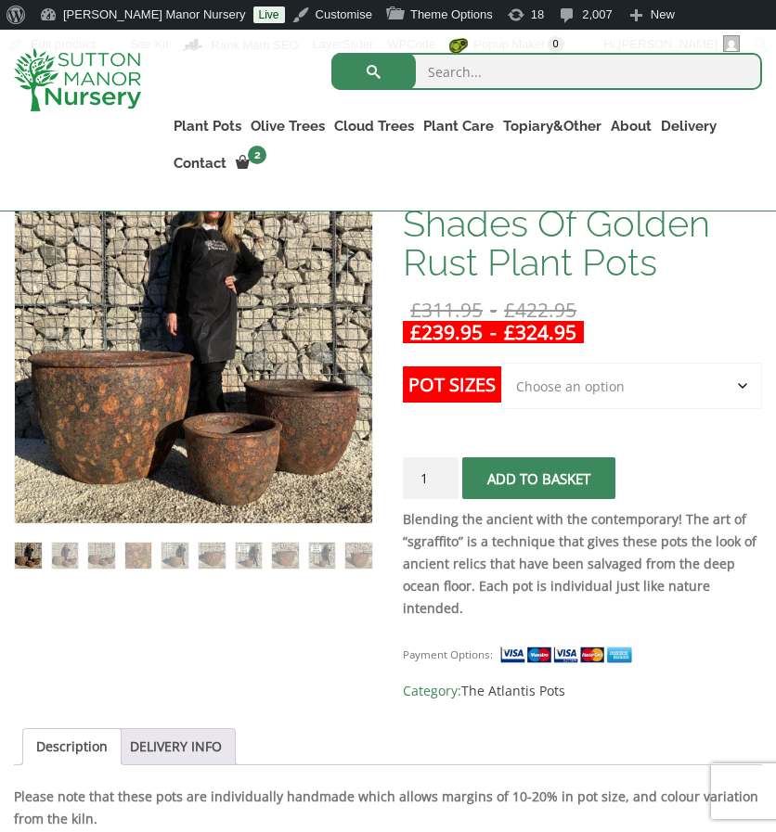
scroll to position [358, 0]
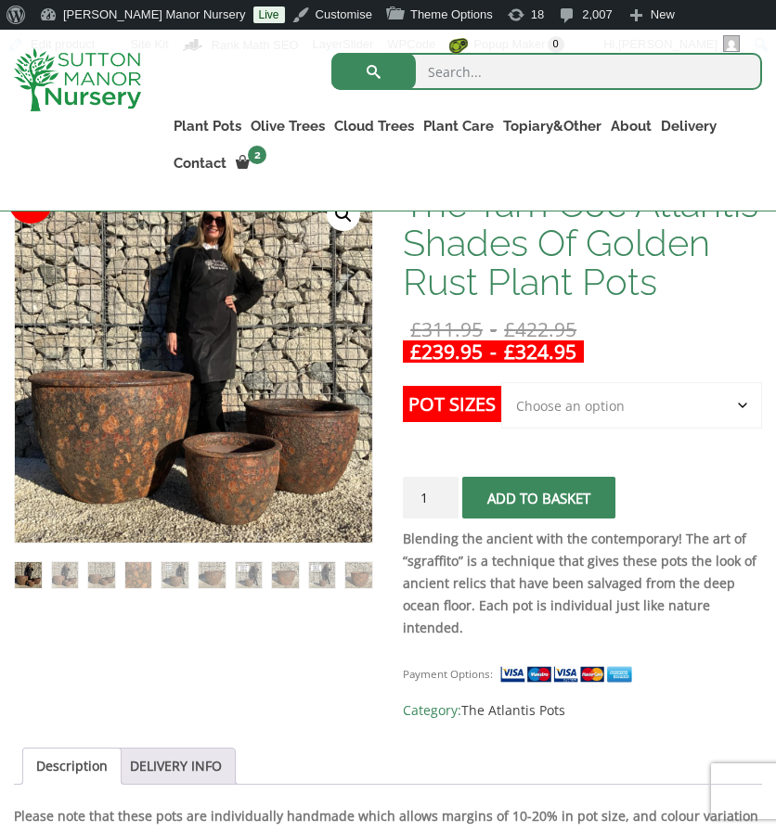
click at [590, 409] on select "Choose an option 3rd to Largest Pot In The Picture 2nd to Largest Pot In The Pi…" at bounding box center [631, 405] width 261 height 46
click at [551, 398] on select "Choose an option 3rd to Largest Pot In The Picture 2nd to Largest Pot In The Pi…" at bounding box center [631, 405] width 261 height 46
click at [501, 382] on select "Choose an option 3rd to Largest Pot In The Picture 2nd to Largest Pot In The Pi…" at bounding box center [631, 405] width 261 height 46
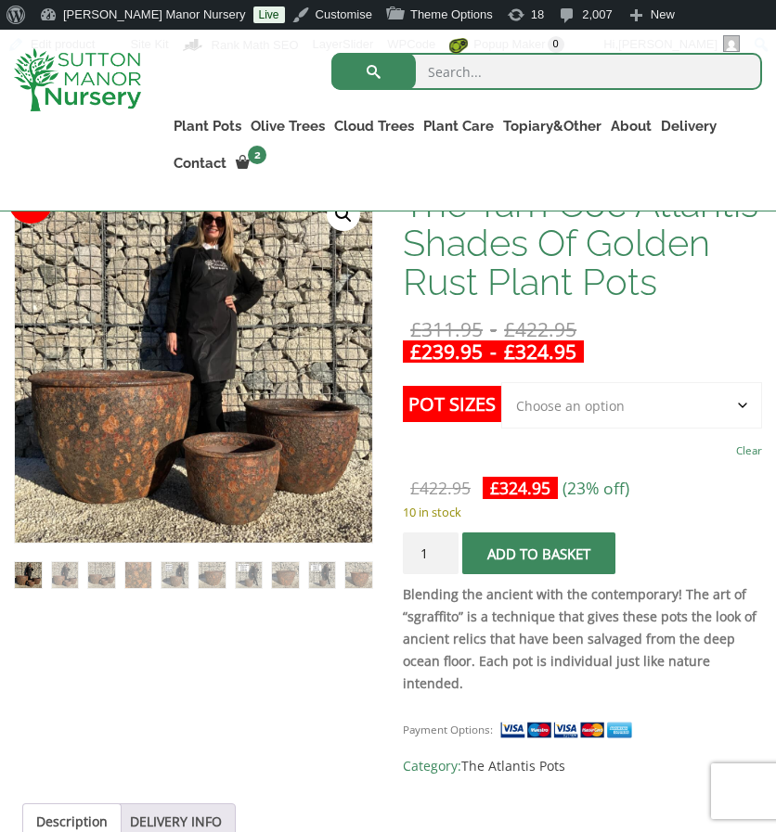
click at [594, 383] on select "Choose an option 3rd to Largest Pot In The Picture 2nd to Largest Pot In The Pi…" at bounding box center [631, 405] width 261 height 46
click at [501, 382] on select "Choose an option 3rd to Largest Pot In The Picture 2nd to Largest Pot In The Pi…" at bounding box center [631, 405] width 261 height 46
select select "3rd to Largest Pot In The Picture"
click at [583, 422] on select "Choose an option 3rd to Largest Pot In The Picture 2nd to Largest Pot In The Pi…" at bounding box center [631, 405] width 261 height 46
click at [568, 389] on select "Choose an option 3rd to Largest Pot In The Picture 2nd to Largest Pot In The Pi…" at bounding box center [631, 405] width 261 height 46
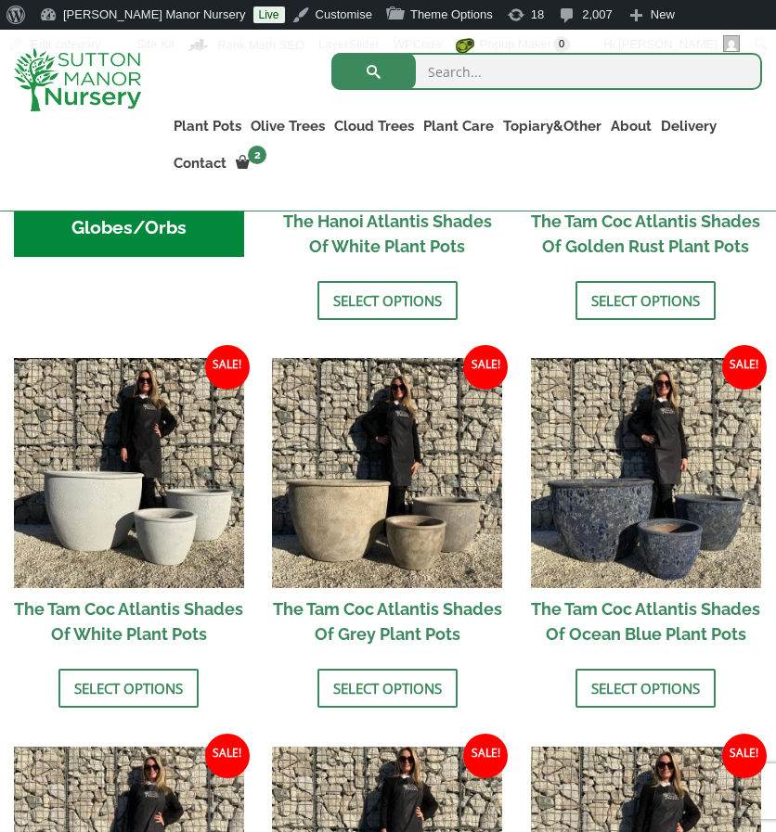
scroll to position [920, 0]
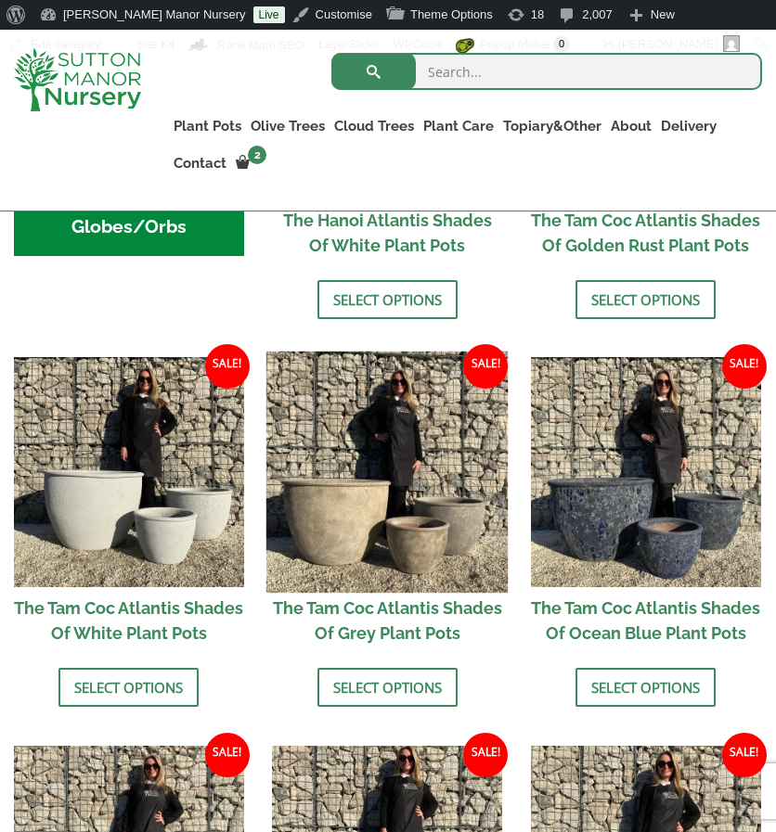
click at [475, 469] on img at bounding box center [386, 472] width 241 height 241
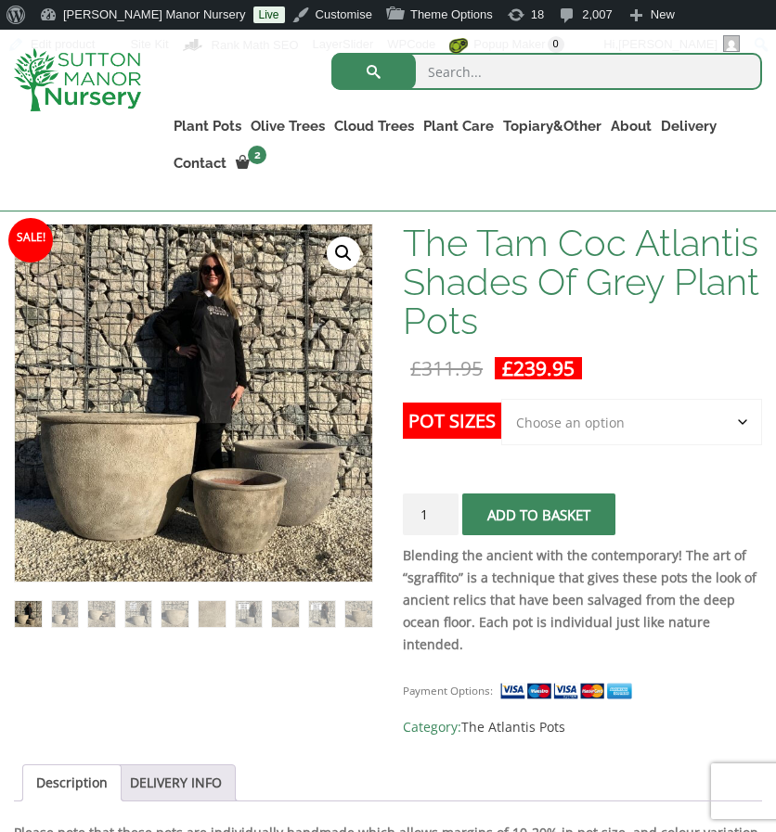
scroll to position [345, 0]
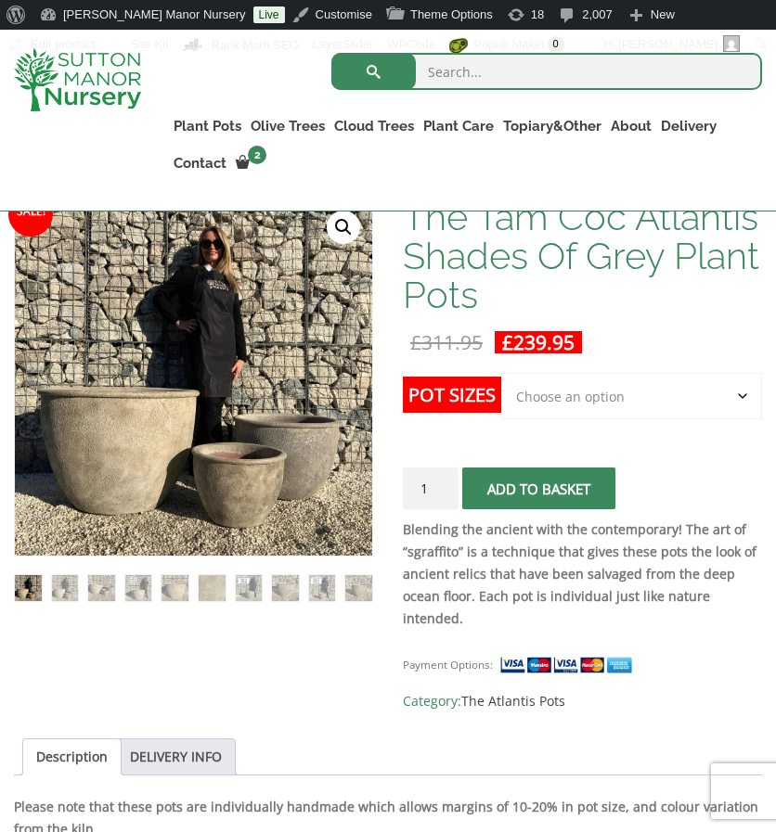
click at [632, 398] on select "Choose an option 3rd to Largest Pot In The Picture" at bounding box center [631, 396] width 261 height 46
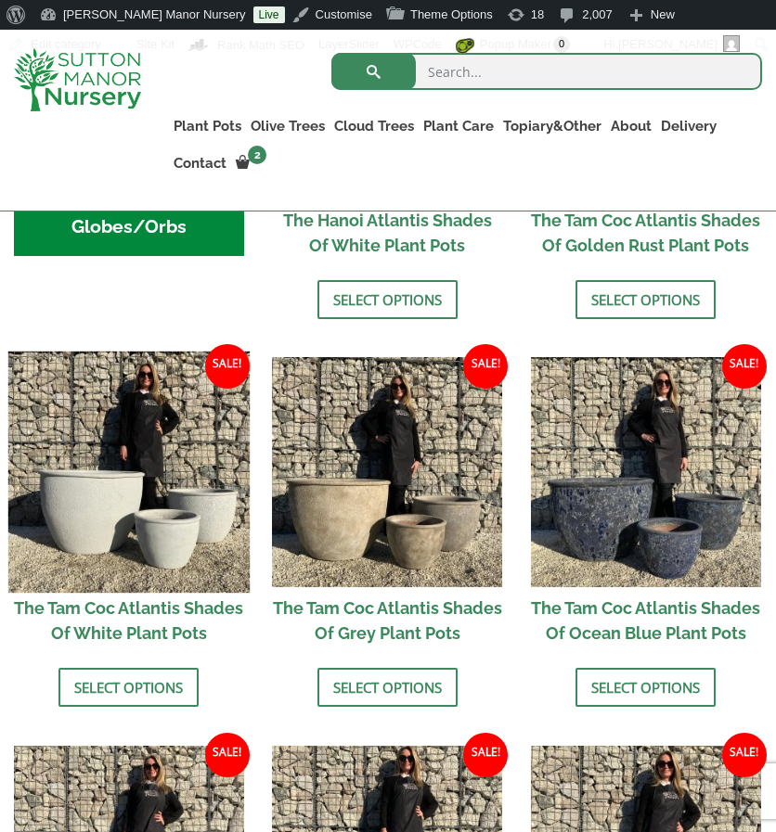
click at [197, 510] on img at bounding box center [128, 472] width 241 height 241
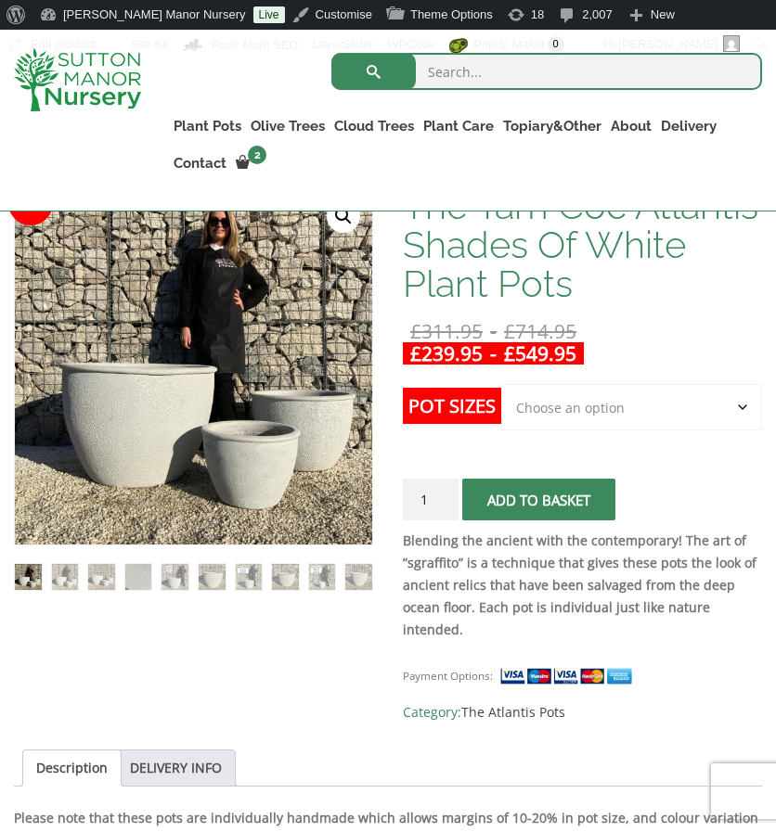
scroll to position [357, 0]
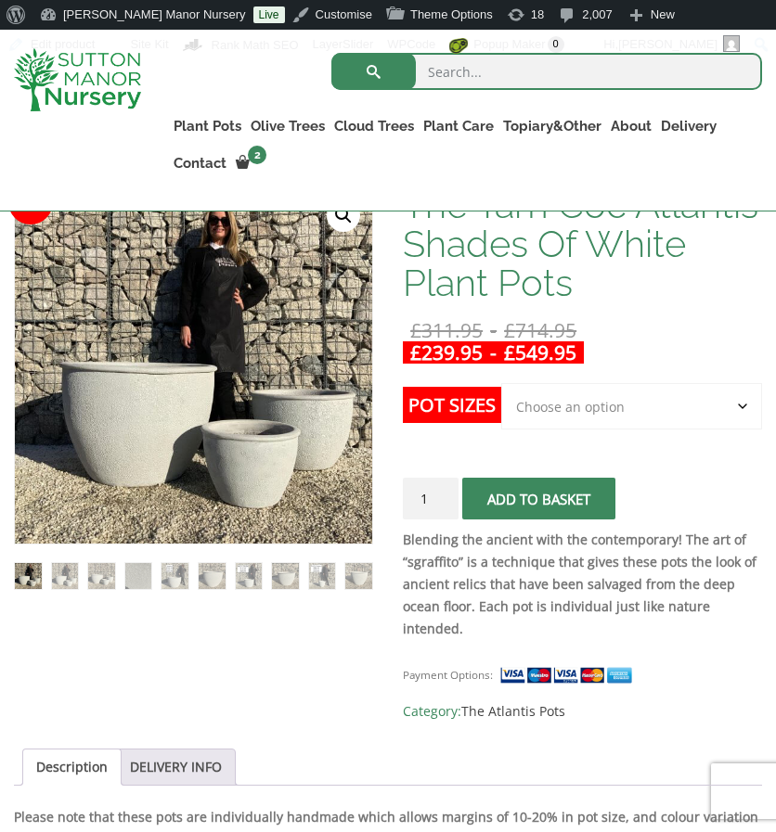
click at [703, 413] on select "Choose an option 3rd to Largest Pot In The Picture 2nd to Largest Pot In The Pi…" at bounding box center [631, 406] width 261 height 46
select select "Largest pot In The Picture"
click at [501, 383] on select "Choose an option 3rd to Largest Pot In The Picture 2nd to Largest Pot In The Pi…" at bounding box center [631, 406] width 261 height 46
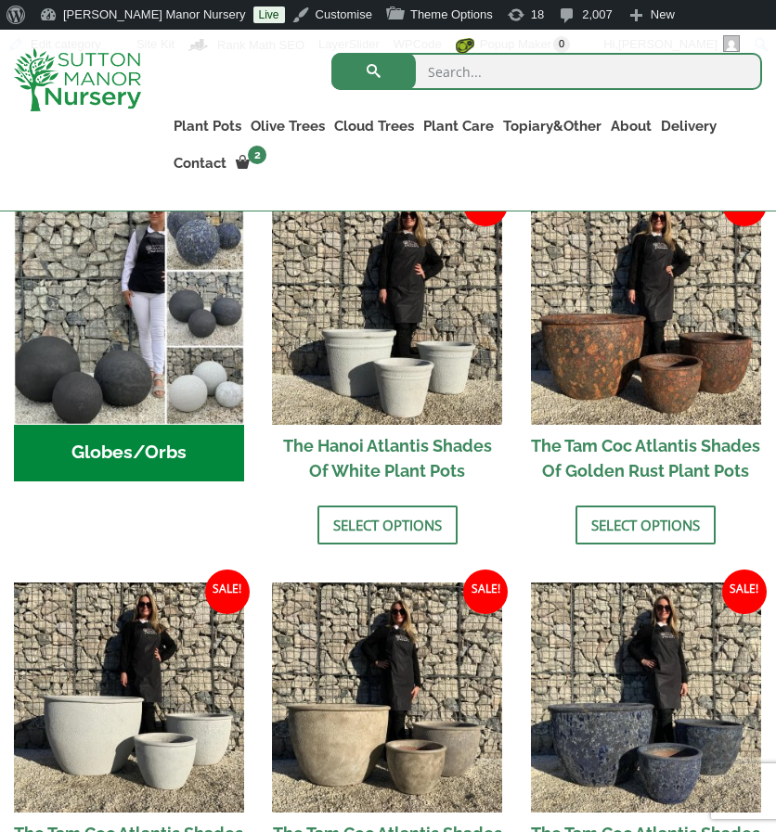
scroll to position [694, 0]
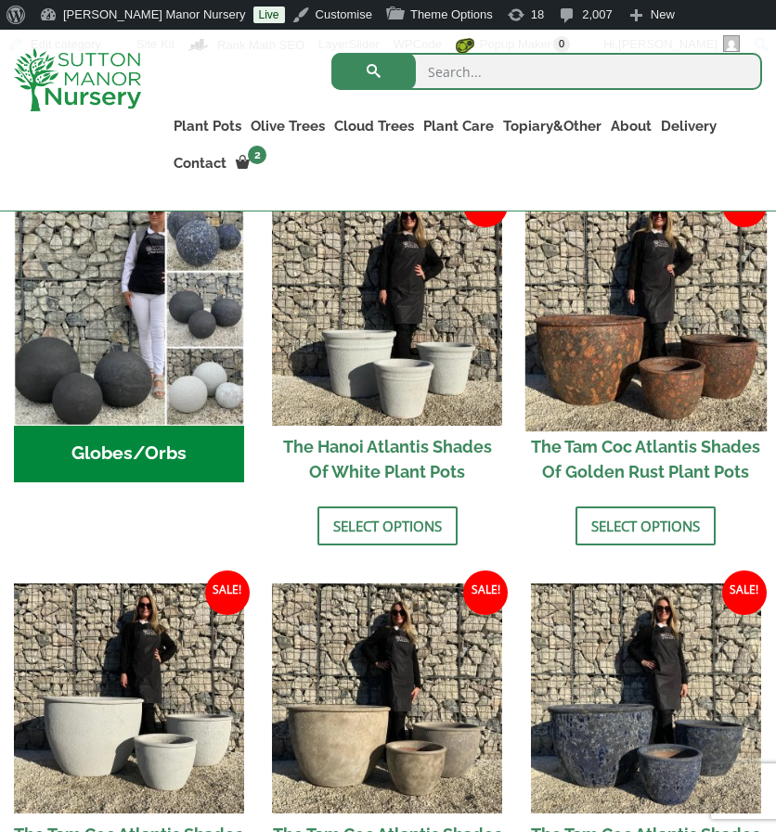
click at [613, 328] on img at bounding box center [645, 309] width 241 height 241
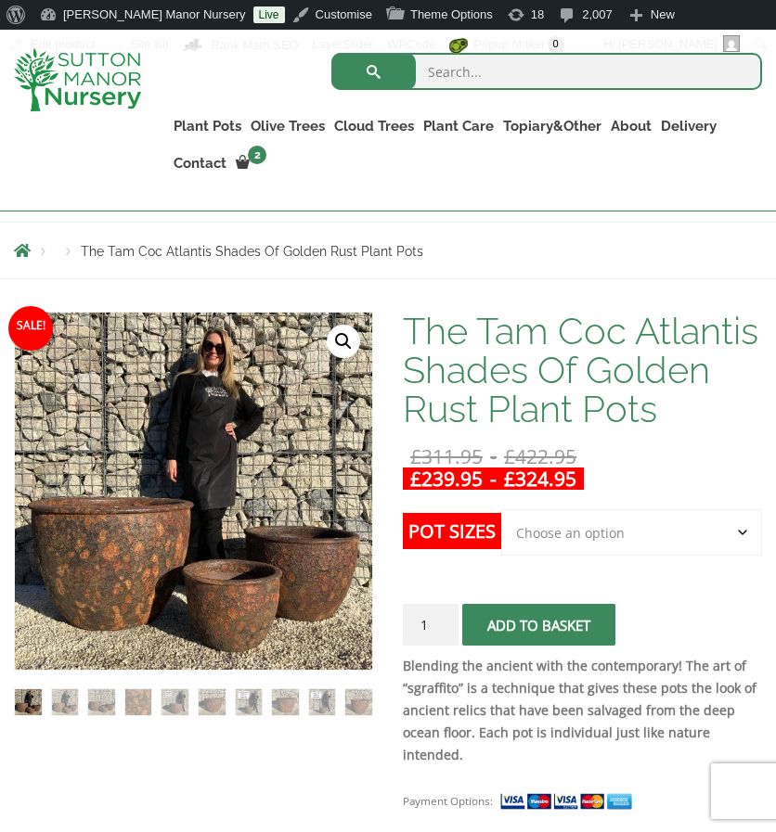
scroll to position [301, 0]
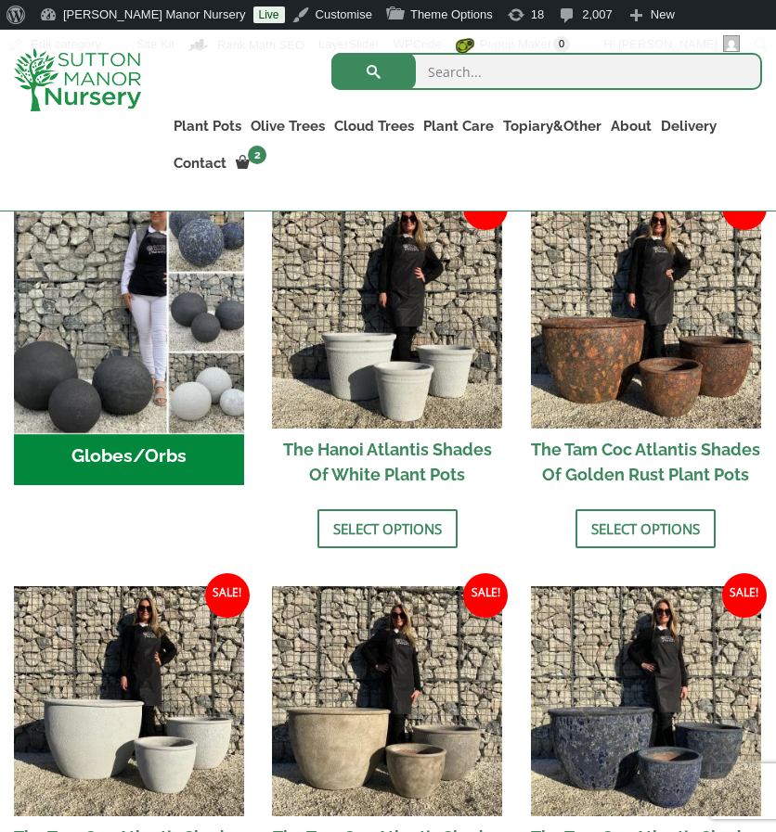
click at [137, 342] on img "Visit product category Globes/Orbs" at bounding box center [128, 312] width 241 height 241
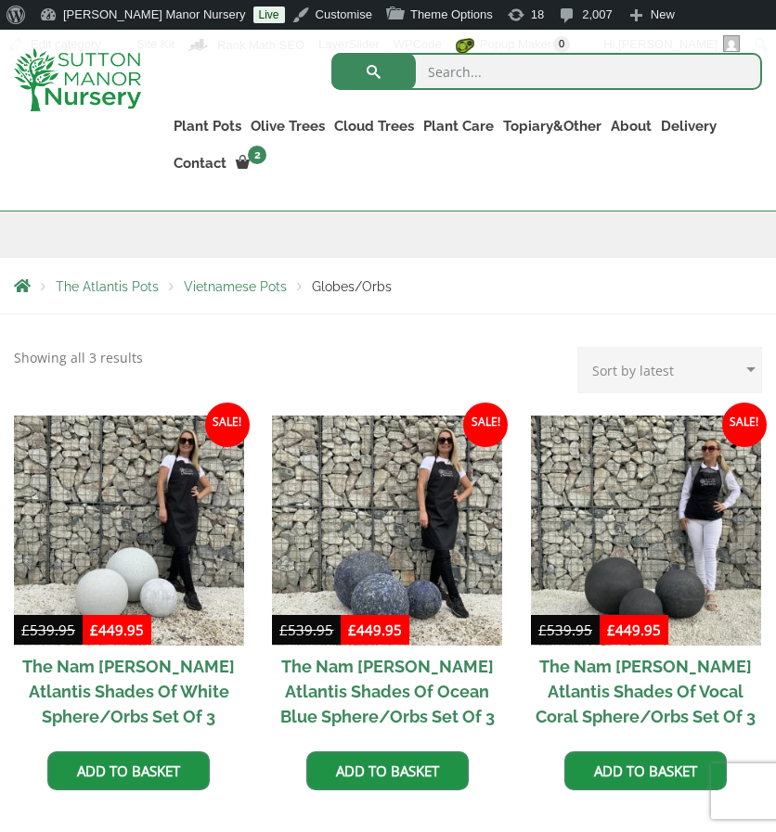
scroll to position [316, 0]
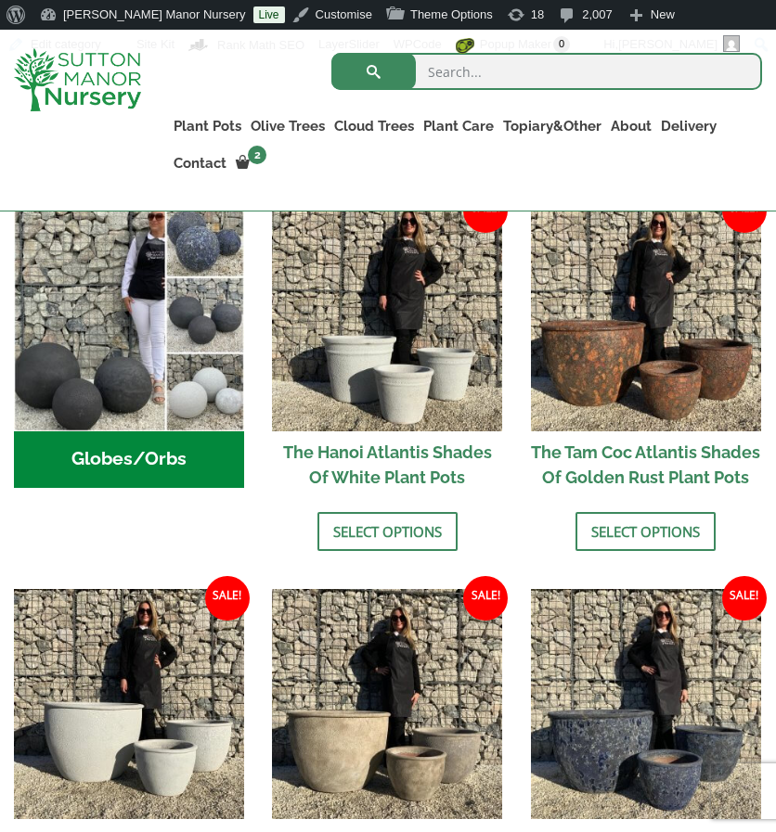
click at [393, 321] on img at bounding box center [387, 316] width 230 height 230
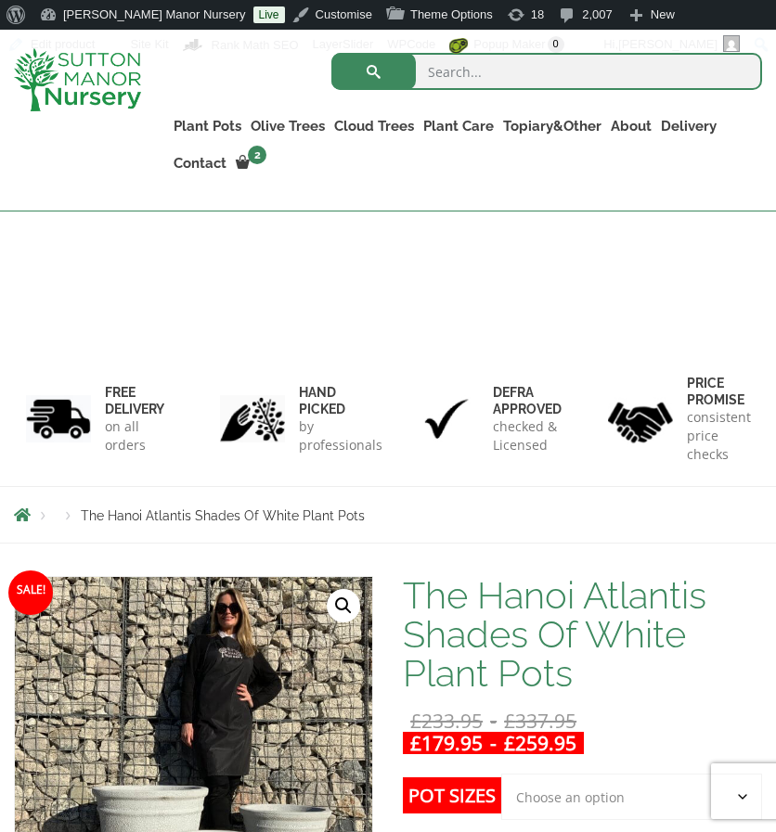
scroll to position [163, 0]
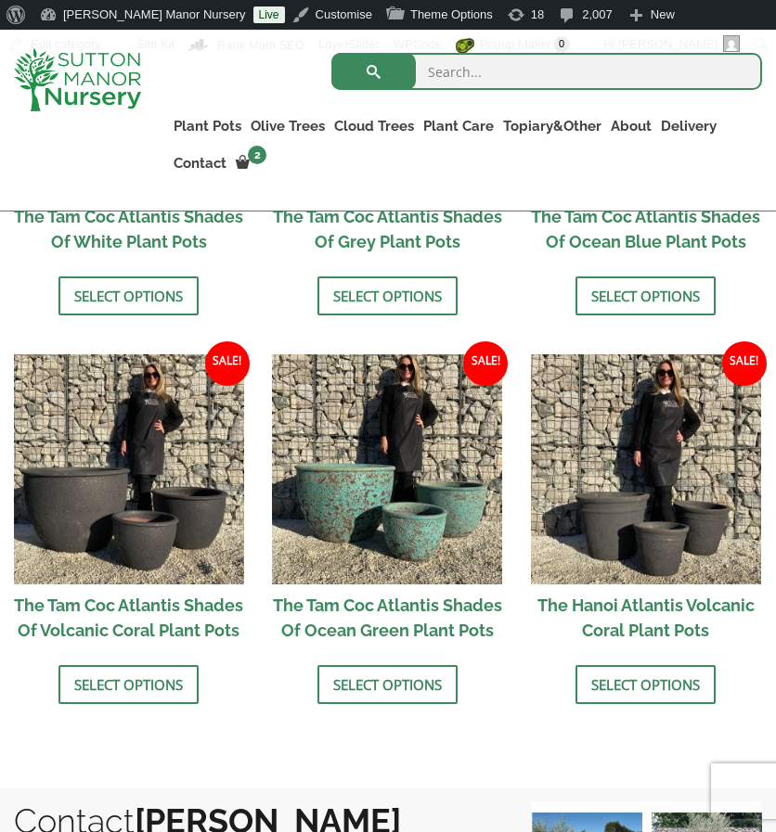
scroll to position [1315, 0]
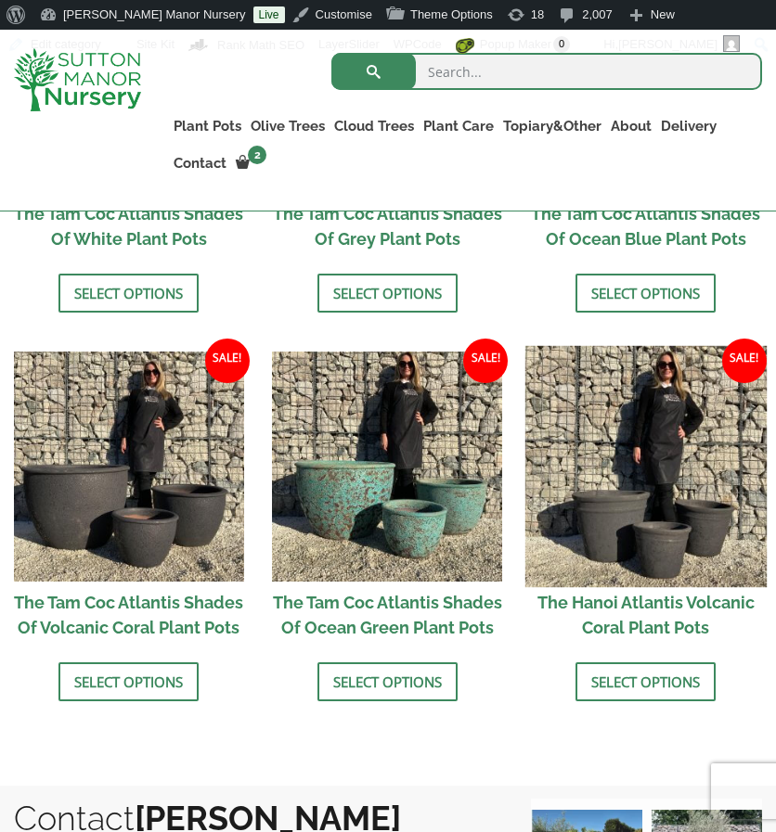
click at [661, 449] on img at bounding box center [645, 466] width 241 height 241
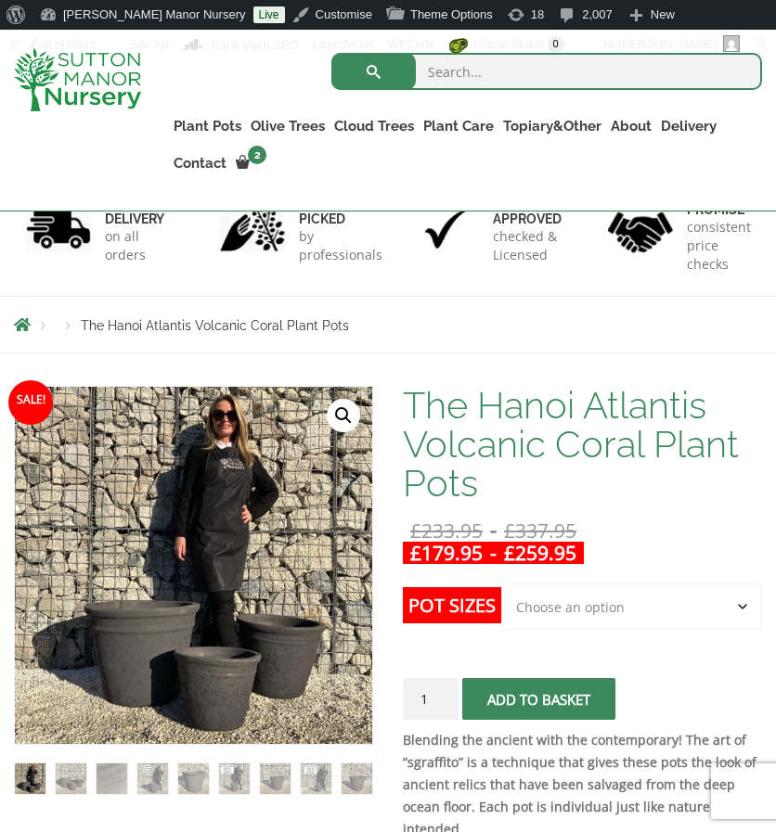
scroll to position [156, 0]
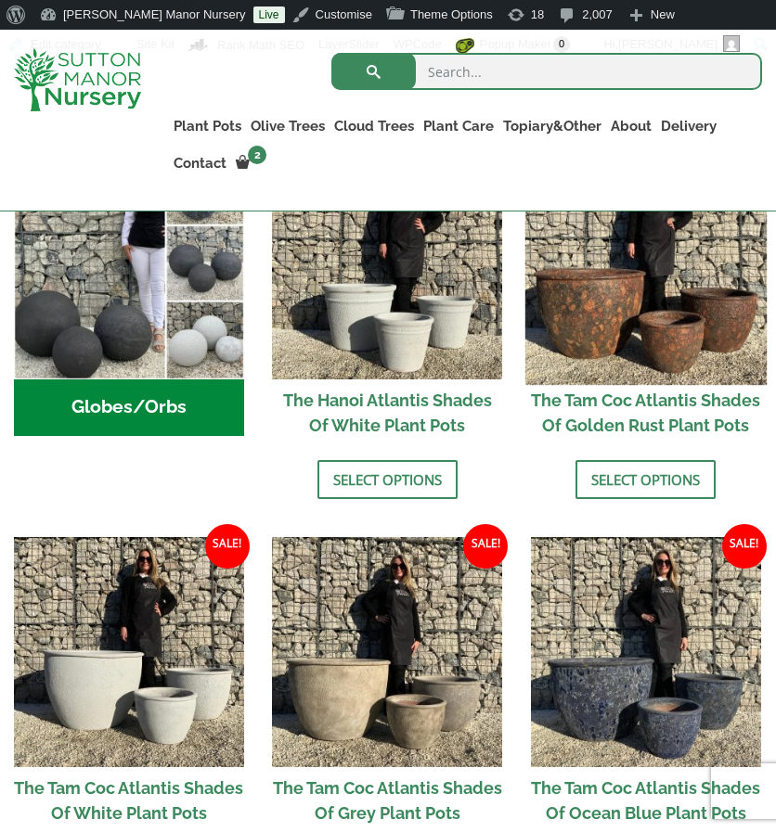
scroll to position [756, 0]
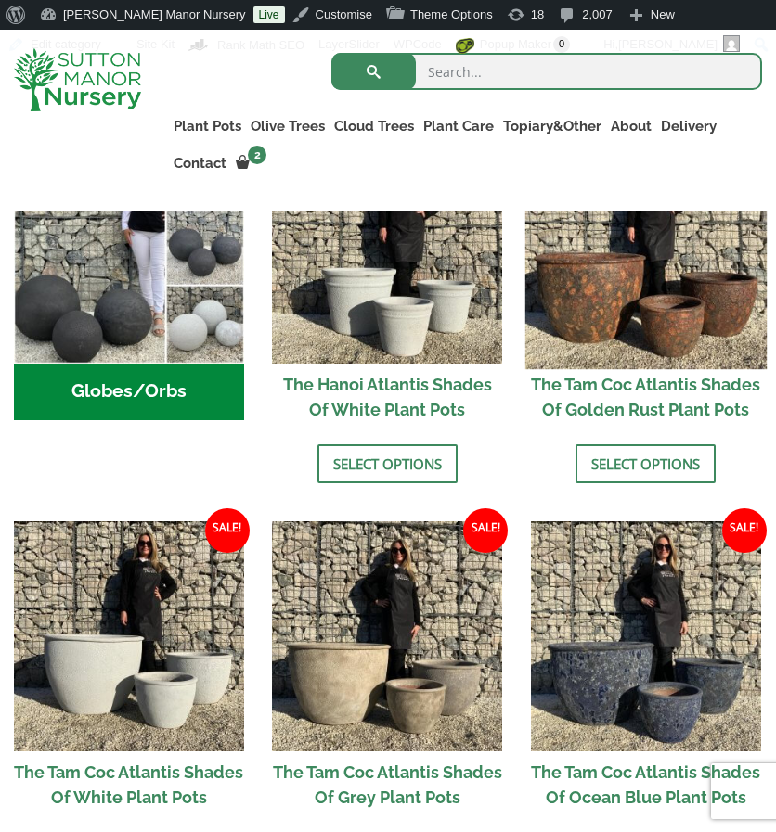
click at [655, 349] on img at bounding box center [645, 247] width 241 height 241
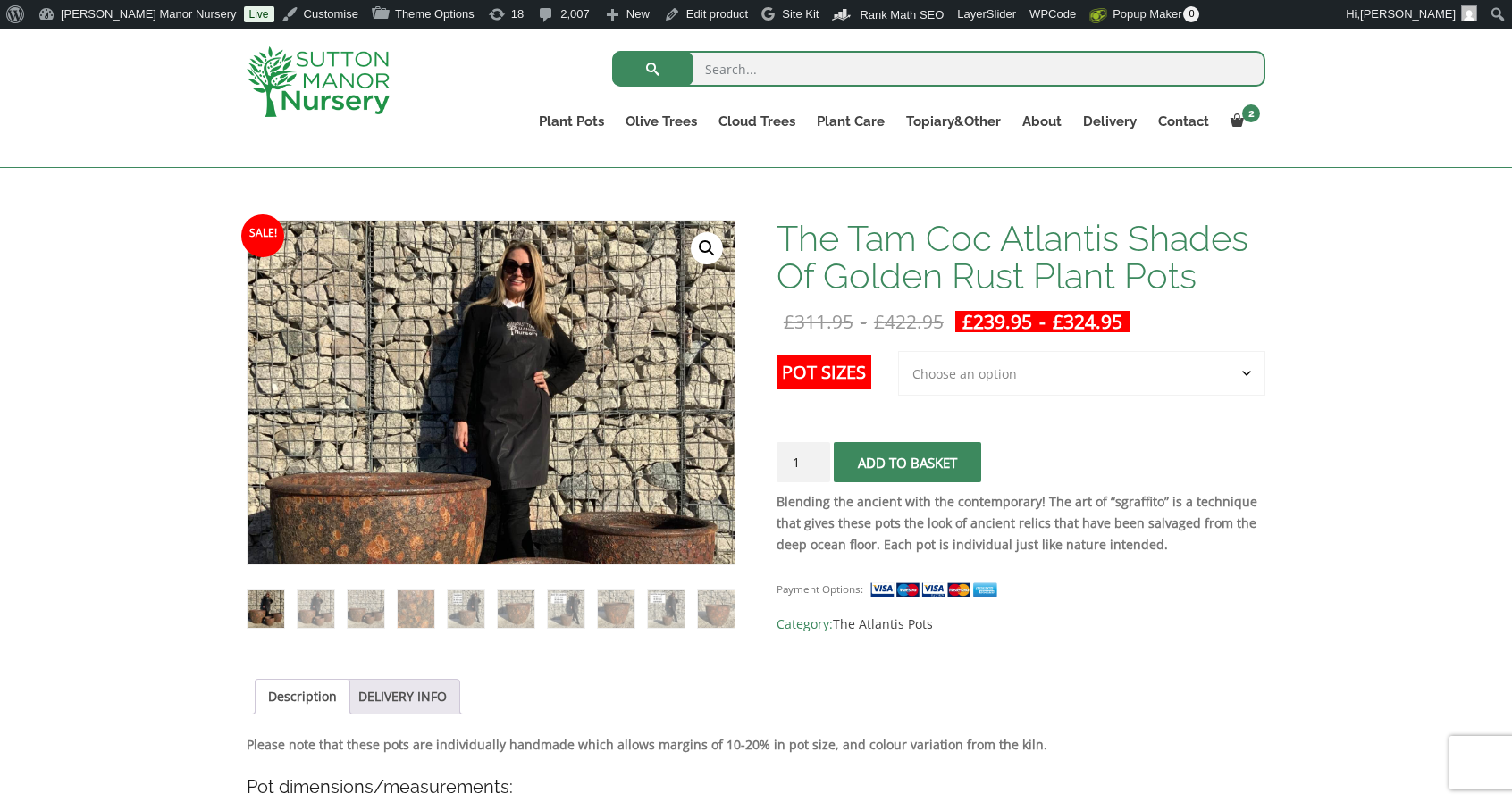
scroll to position [154, 0]
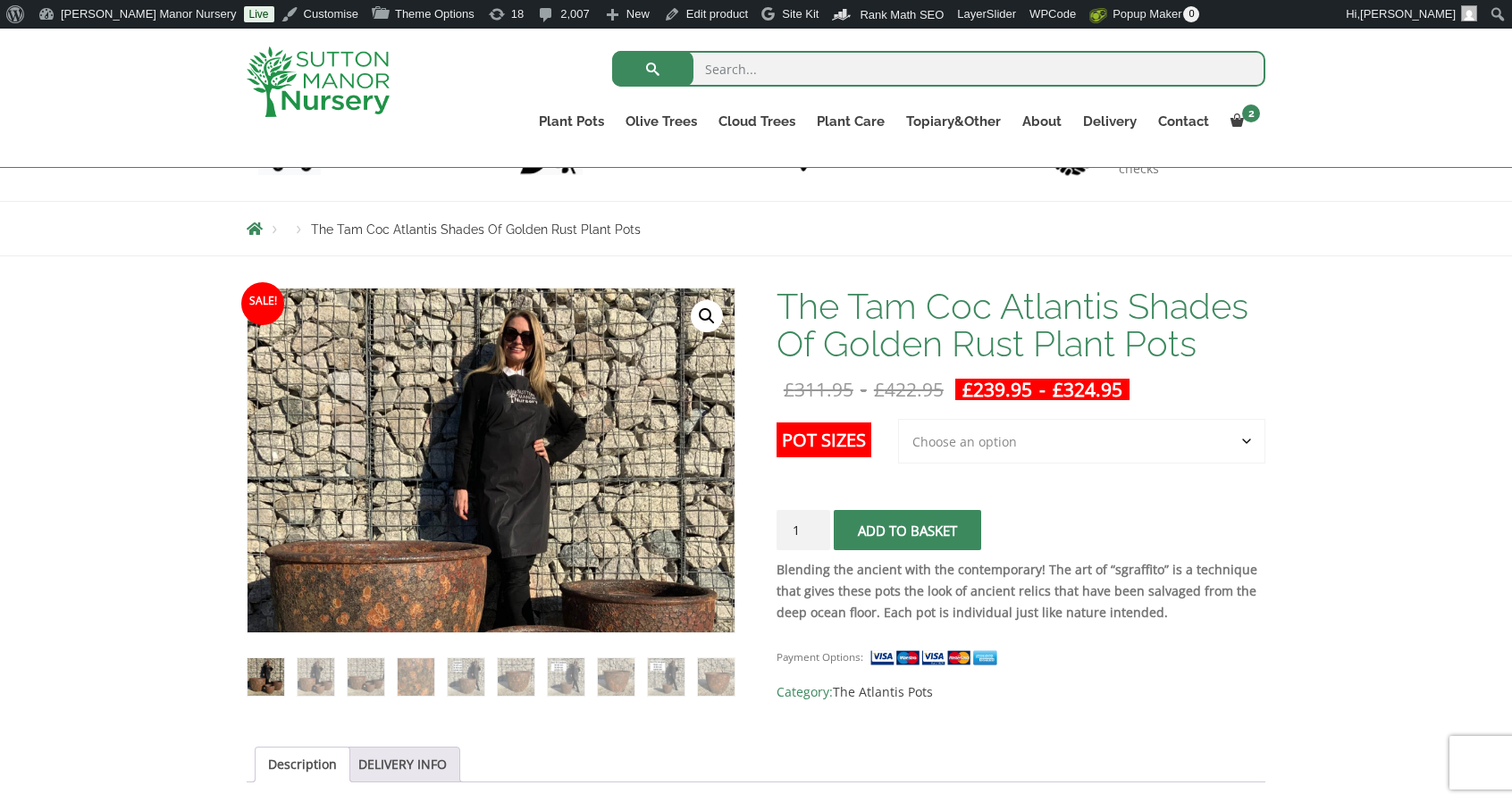
click at [746, 462] on select "Choose an option 3rd to Largest Pot In The Picture 2nd to Largest Pot In The Pi…" at bounding box center [1082, 441] width 367 height 44
click at [746, 448] on select "Choose an option 3rd to Largest Pot In The Picture 2nd to Largest Pot In The Pi…" at bounding box center [1082, 441] width 367 height 44
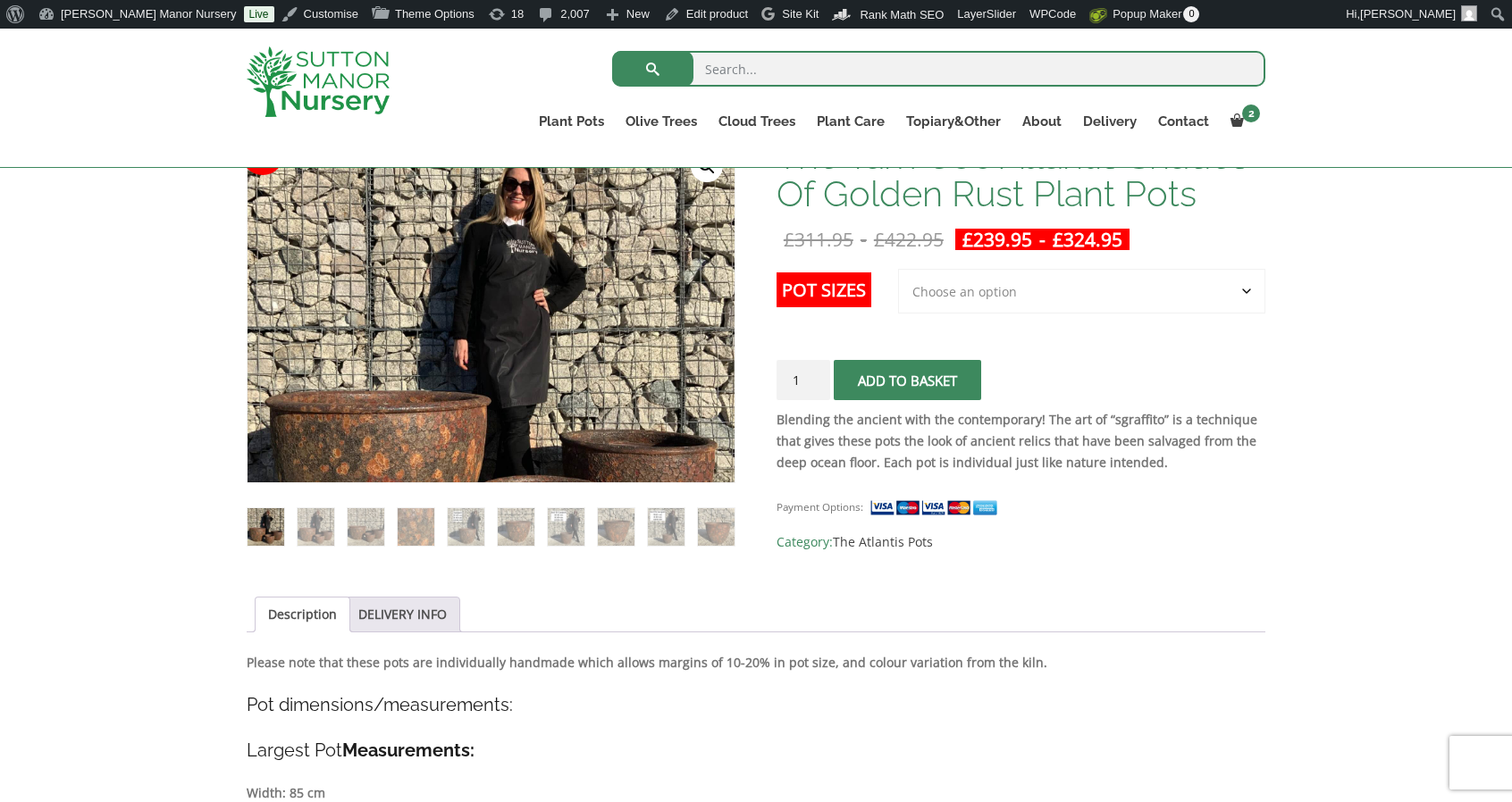
scroll to position [179, 0]
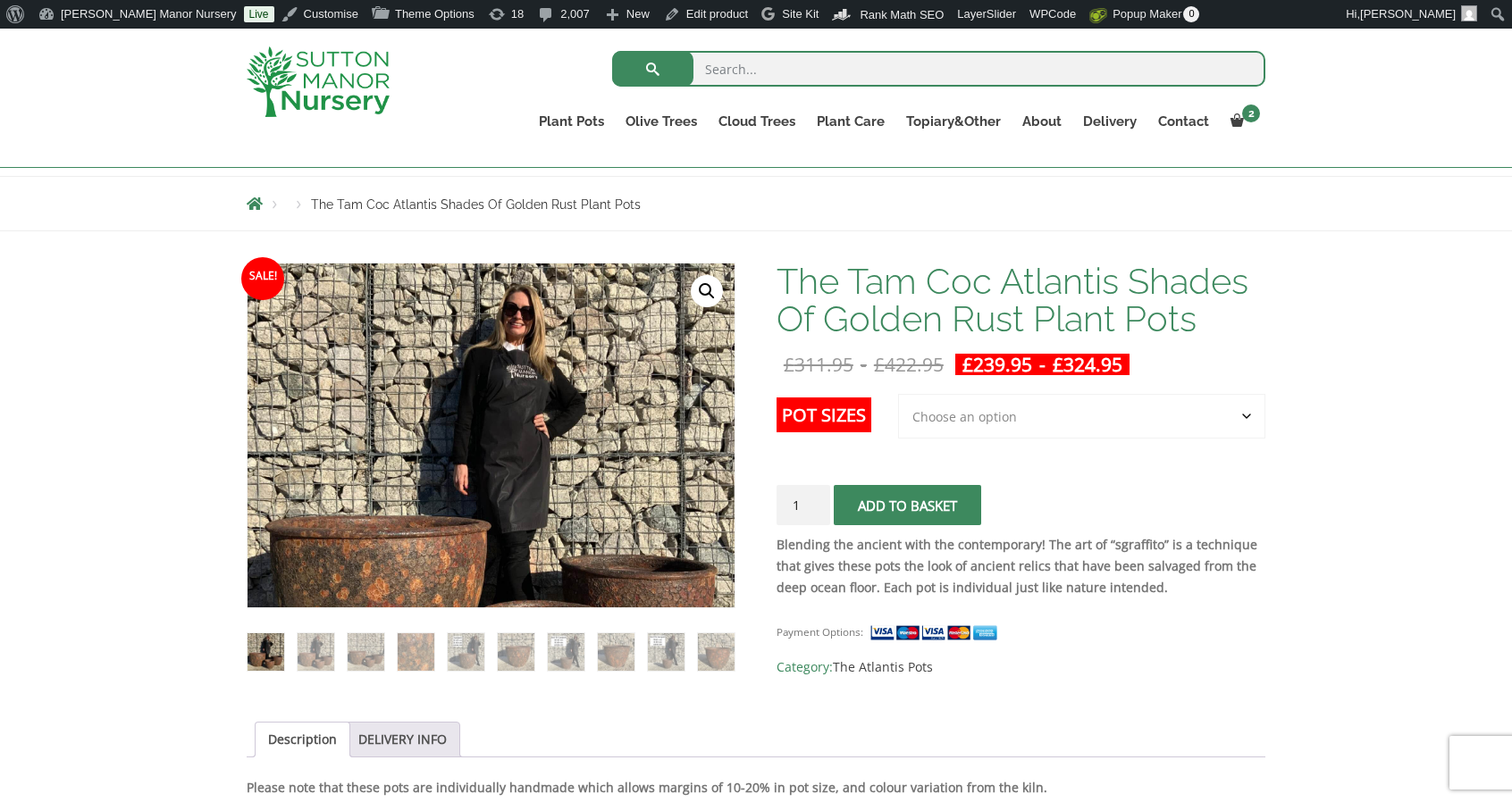
click at [746, 406] on select "Choose an option 3rd to Largest Pot In The Picture 2nd to Largest Pot In The Pi…" at bounding box center [1082, 416] width 367 height 44
click at [746, 412] on select "Choose an option 3rd to Largest Pot In The Picture 2nd to Largest Pot In The Pi…" at bounding box center [1082, 416] width 367 height 44
click at [746, 417] on select "Choose an option 3rd to Largest Pot In The Picture 2nd to Largest Pot In The Pi…" at bounding box center [1082, 416] width 367 height 44
select select "2nd to Largest Pot In The Picture"
click at [746, 394] on select "Choose an option 3rd to Largest Pot In The Picture 2nd to Largest Pot In The Pi…" at bounding box center [1082, 416] width 367 height 44
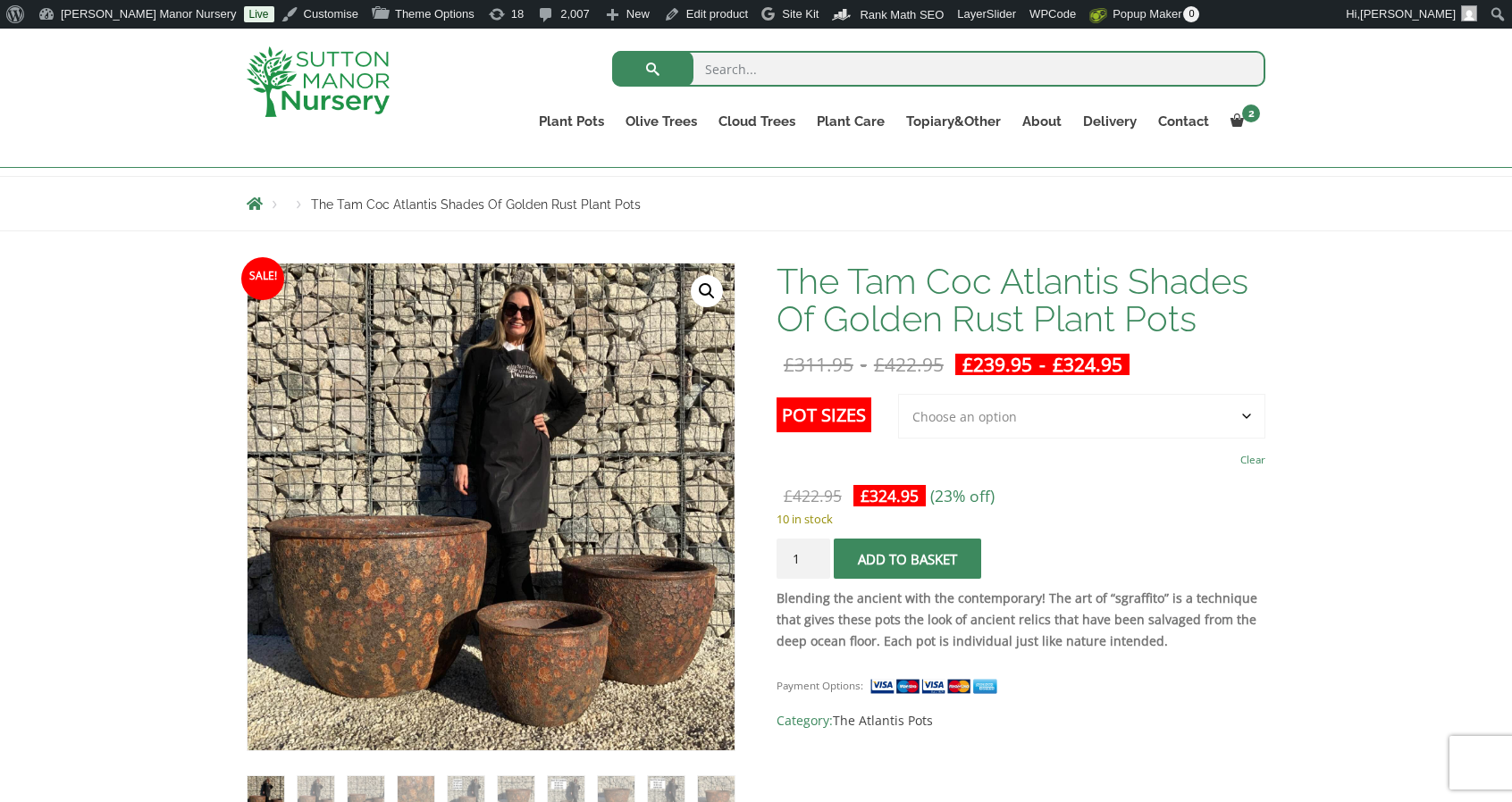
click at [746, 435] on select "Choose an option 3rd to Largest Pot In The Picture 2nd to Largest Pot In The Pi…" at bounding box center [1082, 416] width 367 height 44
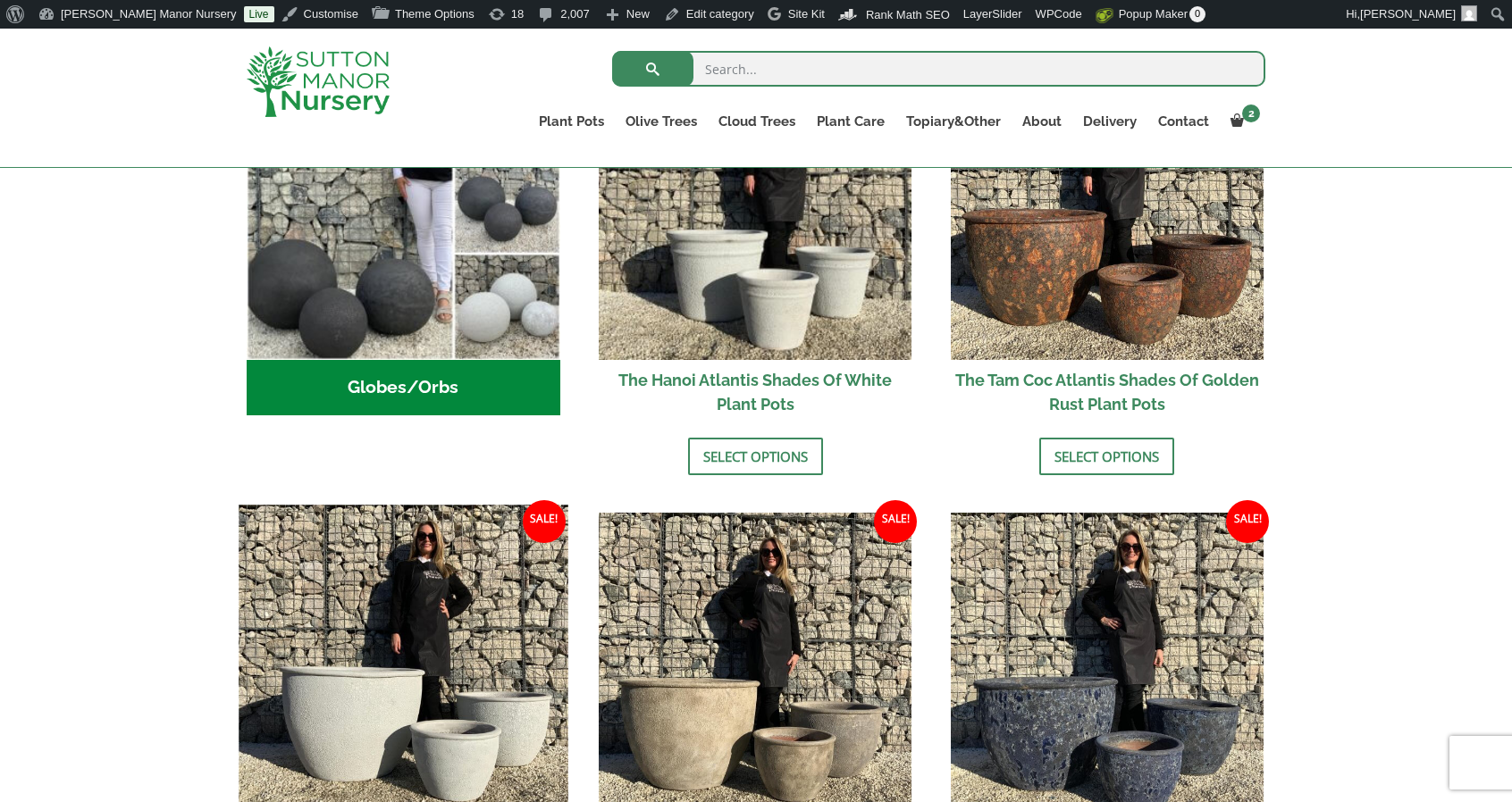
click at [482, 724] on img at bounding box center [403, 669] width 328 height 328
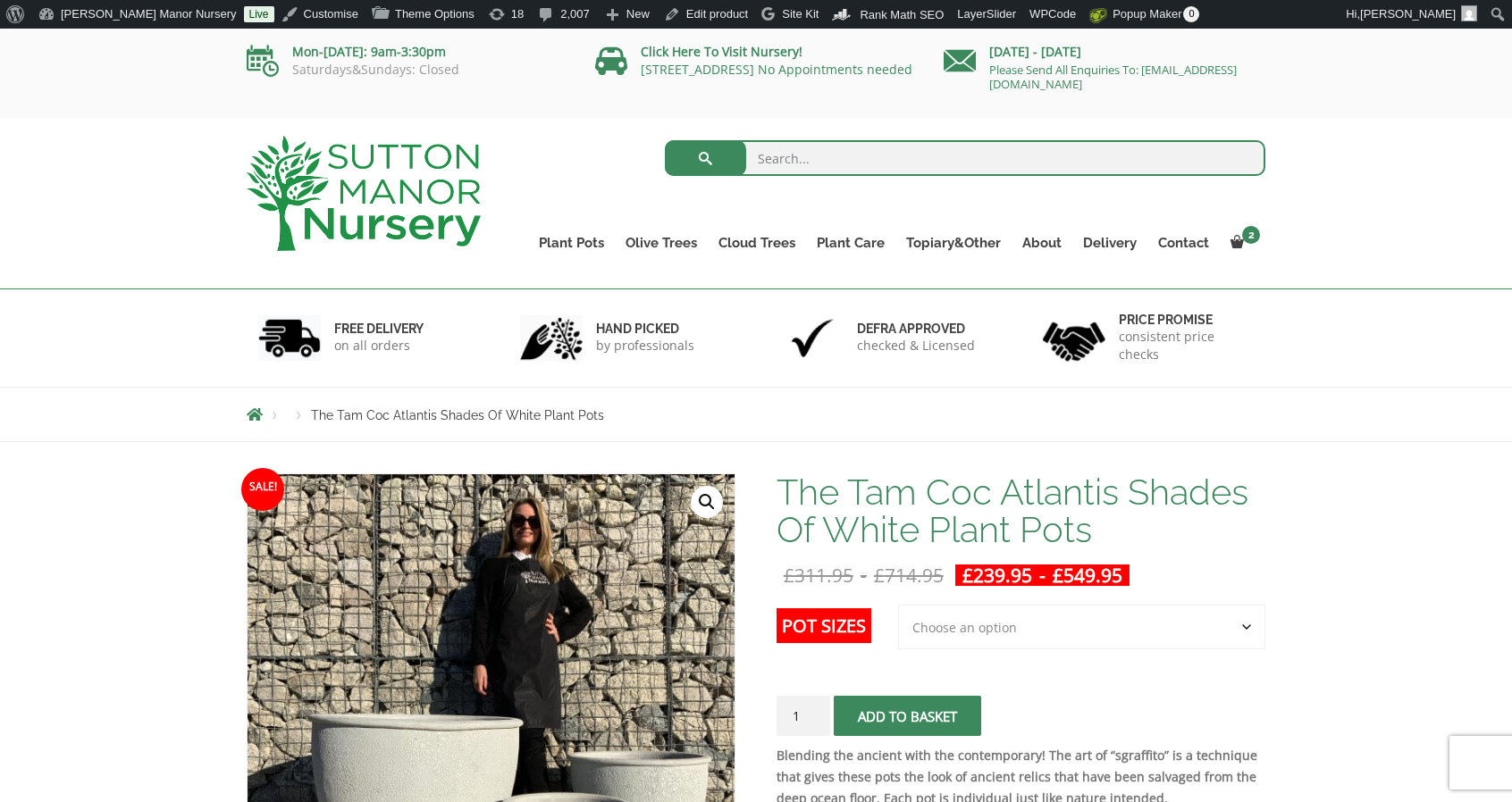
click at [1093, 624] on select "Choose an option 3rd to Largest Pot In The Picture 2nd to Largest Pot In The Pi…" at bounding box center [1082, 627] width 367 height 44
click at [899, 605] on select "Choose an option 3rd to Largest Pot In The Picture 2nd to Largest Pot In The Pi…" at bounding box center [1082, 627] width 367 height 44
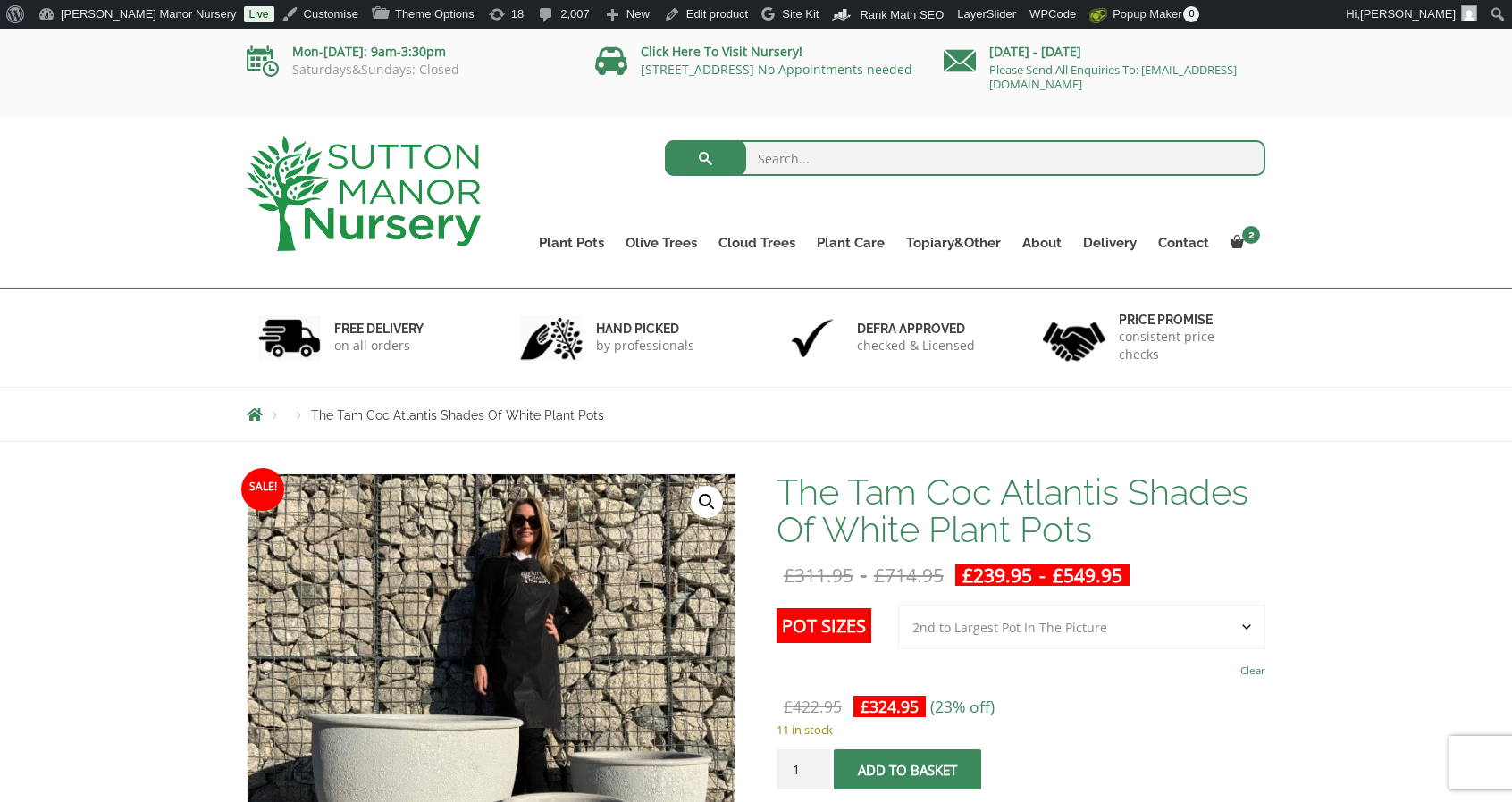
click at [1079, 621] on select "Choose an option 3rd to Largest Pot In The Picture 2nd to Largest Pot In The Pi…" at bounding box center [1082, 627] width 367 height 44
click at [899, 605] on select "Choose an option 3rd to Largest Pot In The Picture 2nd to Largest Pot In The Pi…" at bounding box center [1082, 627] width 367 height 44
drag, startPoint x: 1075, startPoint y: 613, endPoint x: 1058, endPoint y: 646, distance: 37.1
click at [1075, 613] on select "Choose an option 3rd to Largest Pot In The Picture 2nd to Largest Pot In The Pi…" at bounding box center [1082, 627] width 367 height 44
click at [899, 605] on select "Choose an option 3rd to Largest Pot In The Picture 2nd to Largest Pot In The Pi…" at bounding box center [1082, 627] width 367 height 44
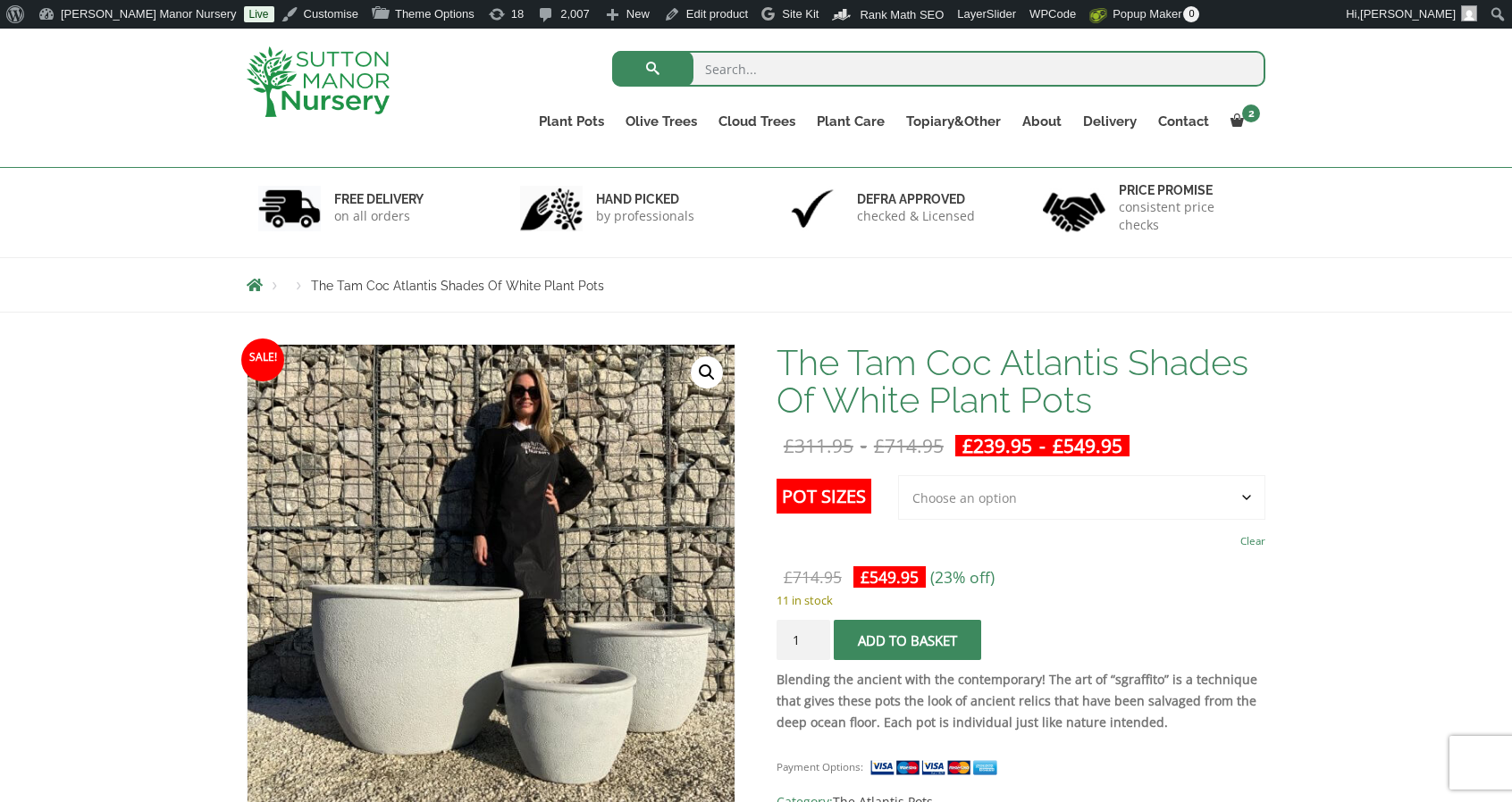
scroll to position [98, 0]
click at [908, 501] on select "Choose an option 3rd to Largest Pot In The Picture 2nd to Largest Pot In The Pi…" at bounding box center [1082, 497] width 367 height 44
click at [899, 475] on select "Choose an option 3rd to Largest Pot In The Picture 2nd to Largest Pot In The Pi…" at bounding box center [1082, 497] width 367 height 44
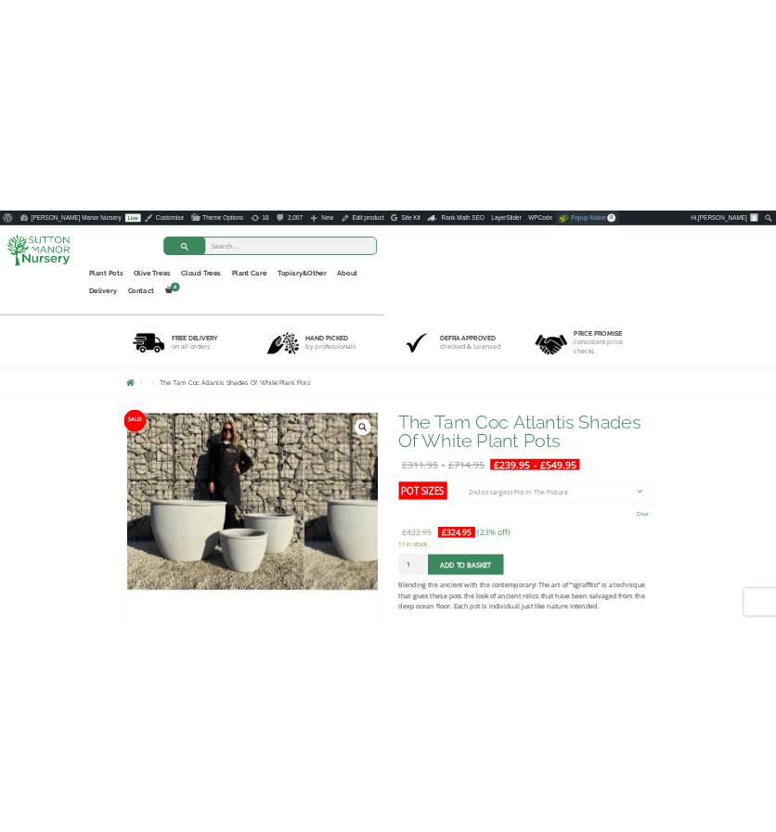
scroll to position [117, 0]
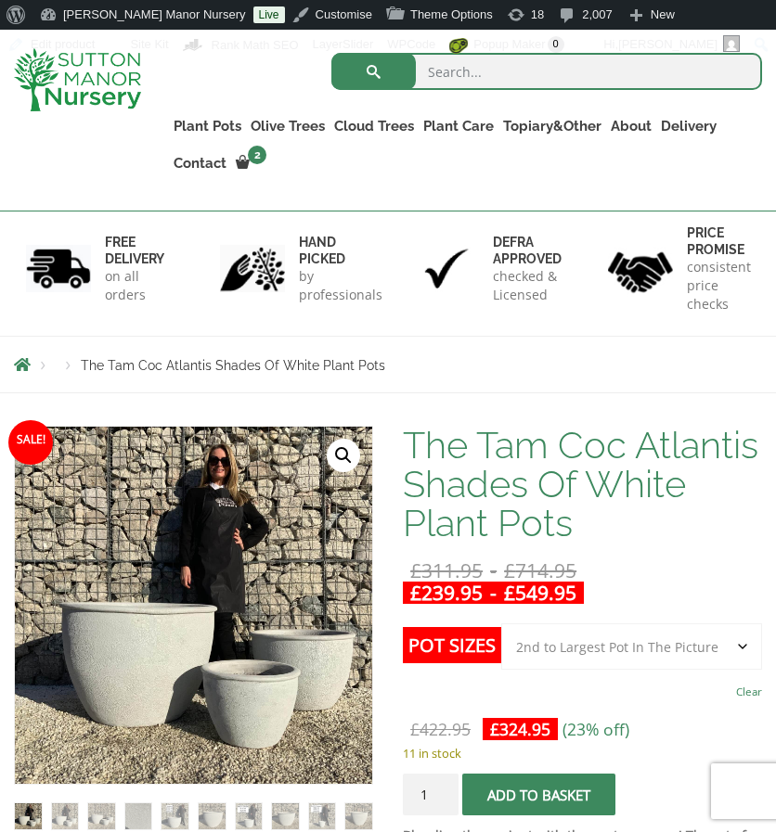
click at [617, 665] on select "Choose an option 3rd to Largest Pot In The Picture 2nd to Largest Pot In The Pi…" at bounding box center [631, 647] width 261 height 46
click at [501, 624] on select "Choose an option 3rd to Largest Pot In The Picture 2nd to Largest Pot In The Pi…" at bounding box center [631, 647] width 261 height 46
click at [571, 650] on select "Choose an option 3rd to Largest Pot In The Picture 2nd to Largest Pot In The Pi…" at bounding box center [631, 647] width 261 height 46
click at [501, 624] on select "Choose an option 3rd to Largest Pot In The Picture 2nd to Largest Pot In The Pi…" at bounding box center [631, 647] width 261 height 46
select select "2nd to Largest Pot In The Picture"
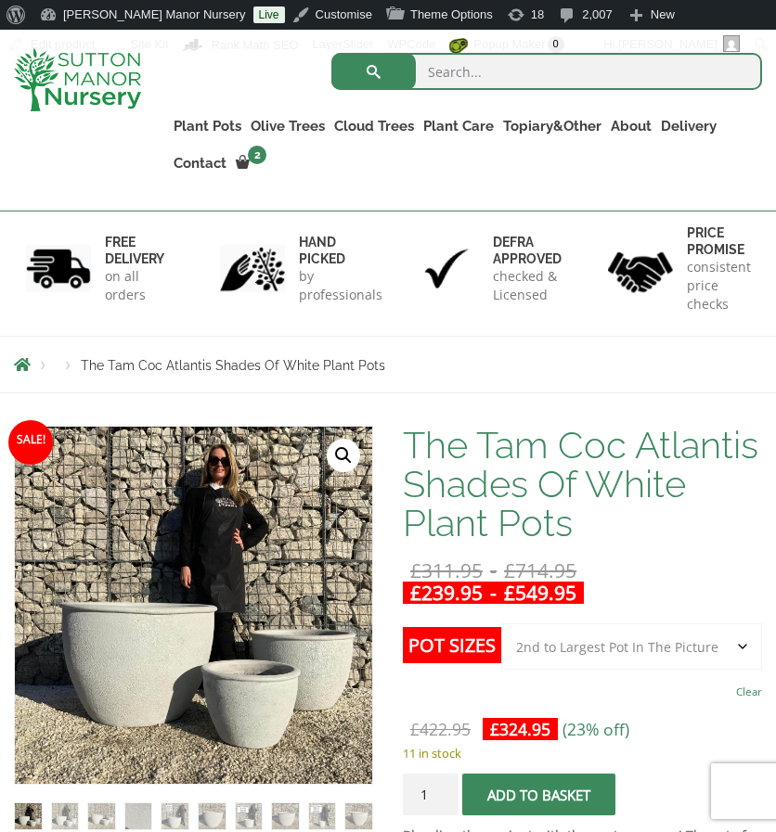
click at [555, 659] on select "Choose an option 3rd to Largest Pot In The Picture 2nd to Largest Pot In The Pi…" at bounding box center [631, 647] width 261 height 46
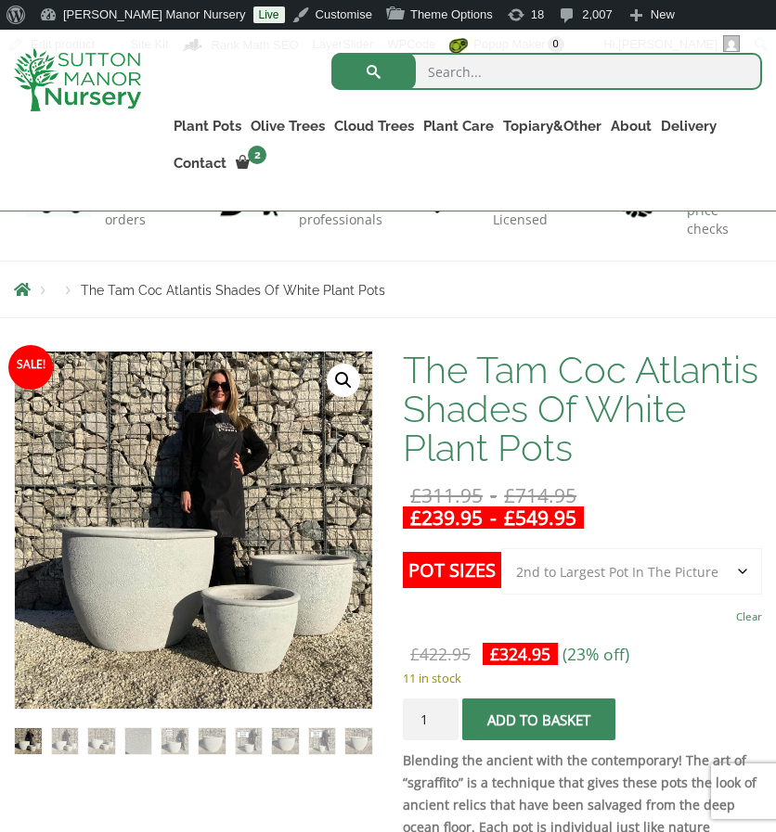
scroll to position [187, 0]
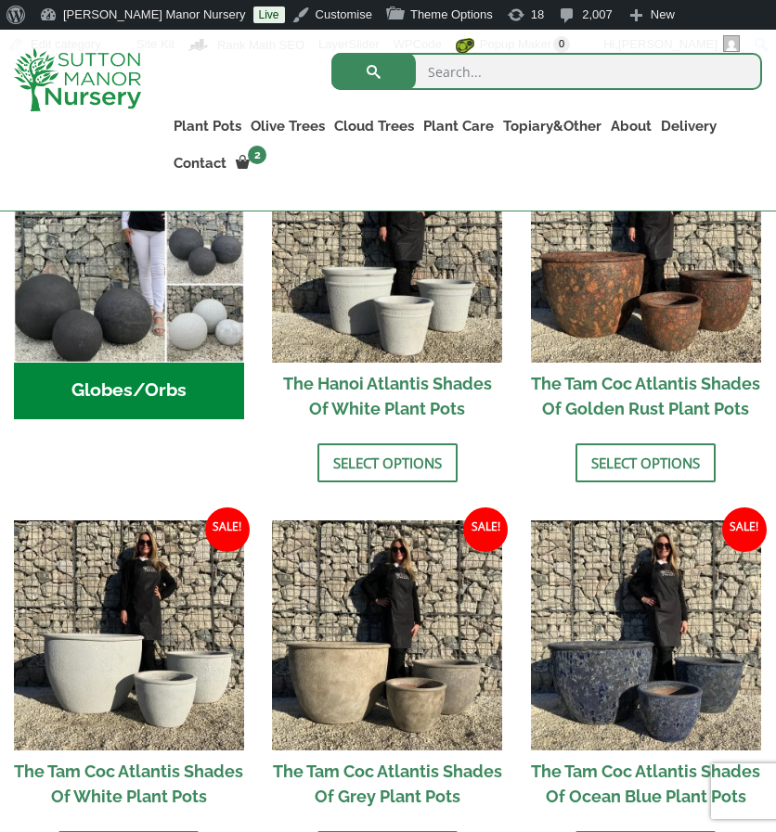
scroll to position [756, 0]
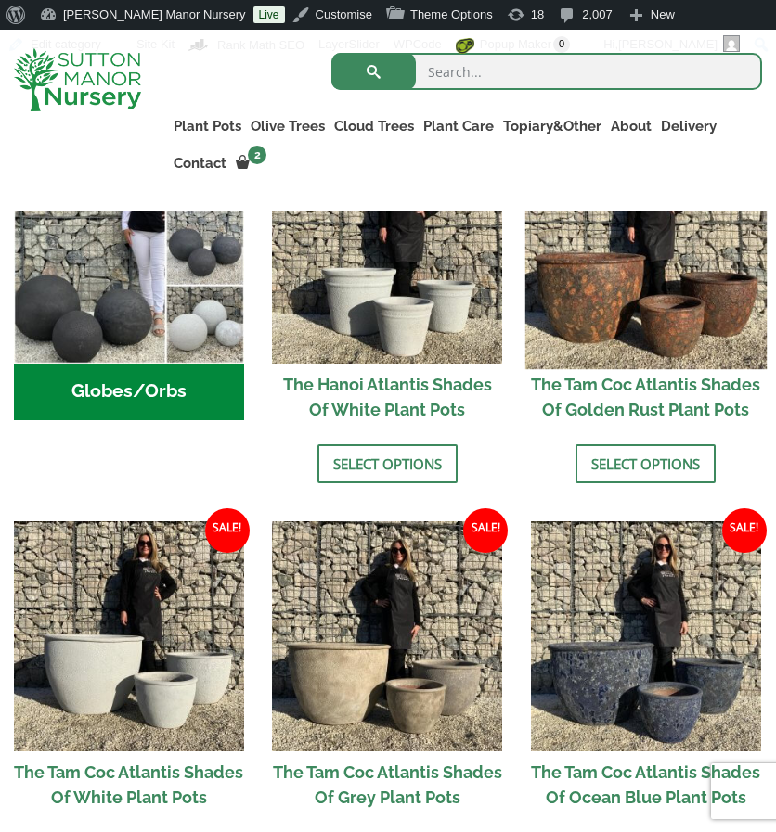
click at [681, 312] on img at bounding box center [645, 247] width 241 height 241
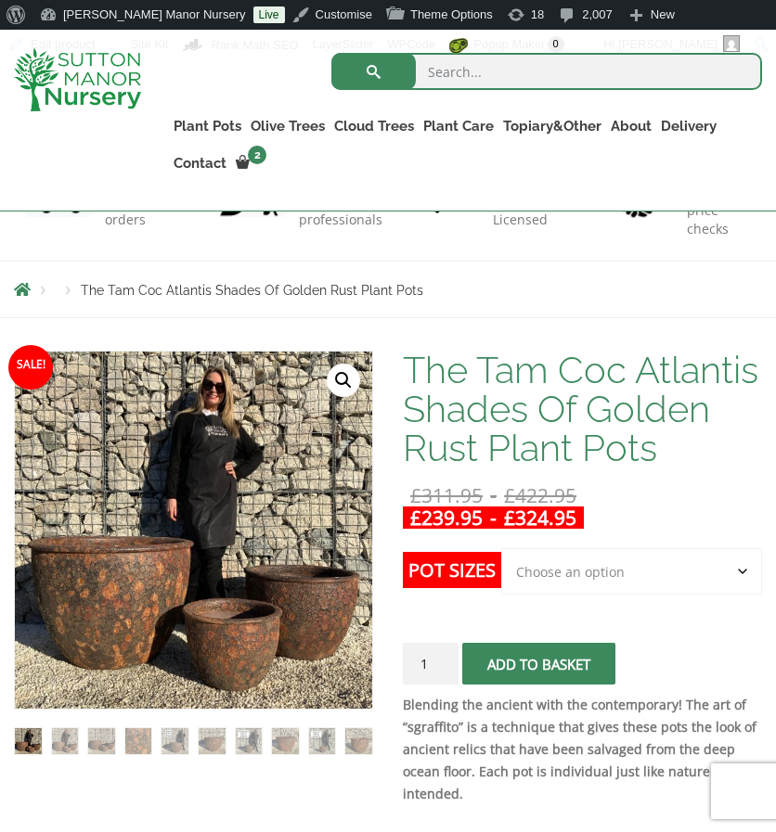
scroll to position [191, 0]
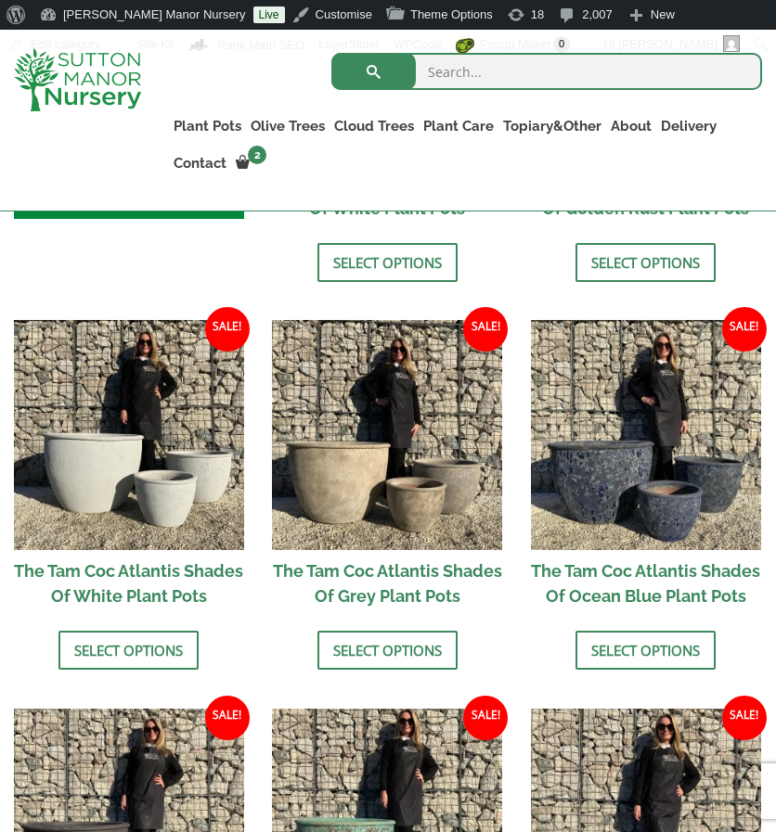
scroll to position [958, 0]
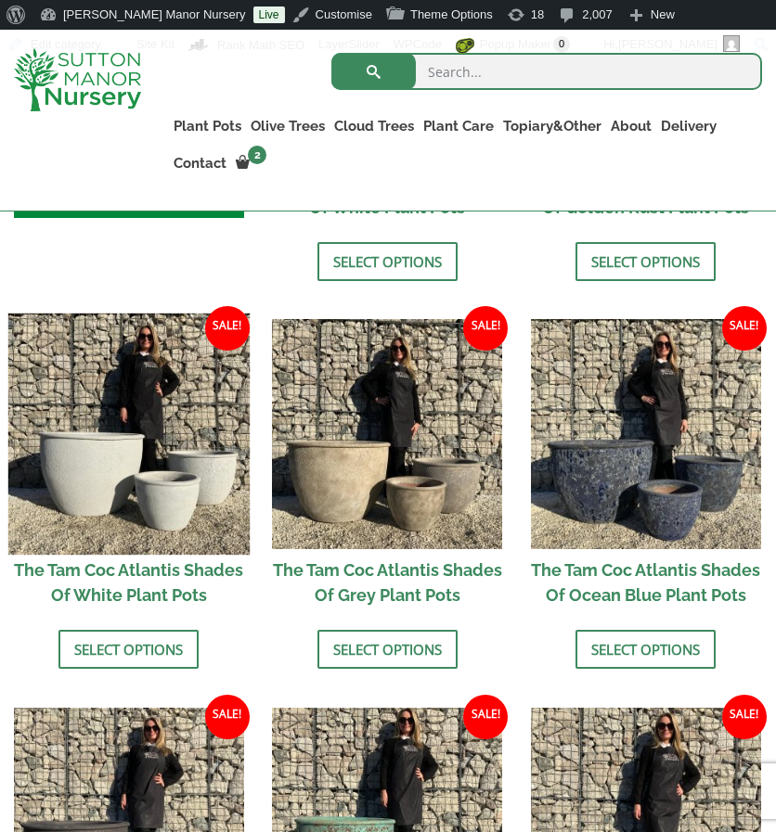
click at [172, 482] on img at bounding box center [128, 434] width 241 height 241
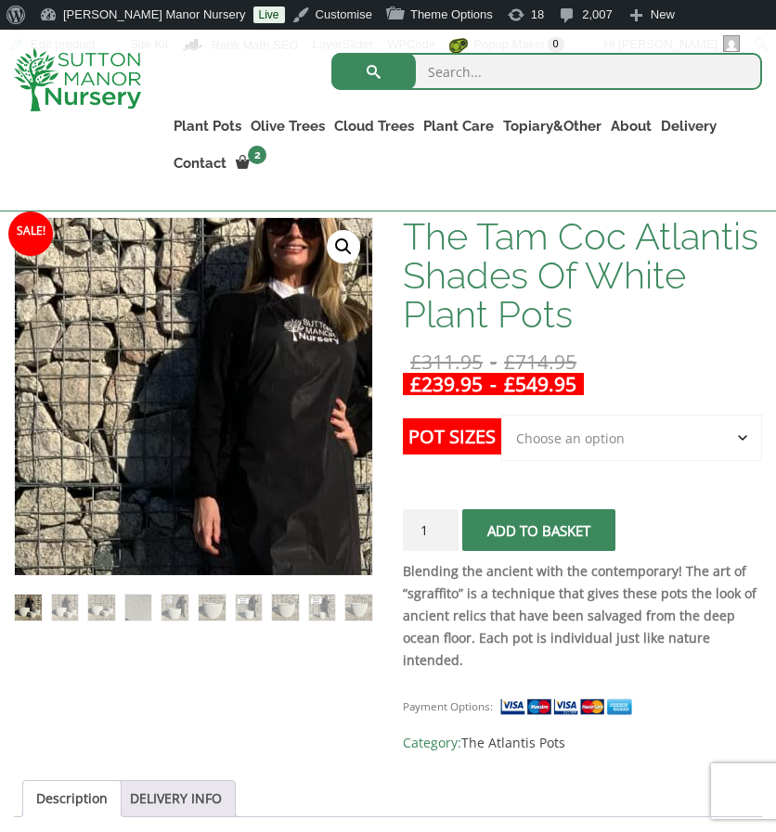
scroll to position [327, 0]
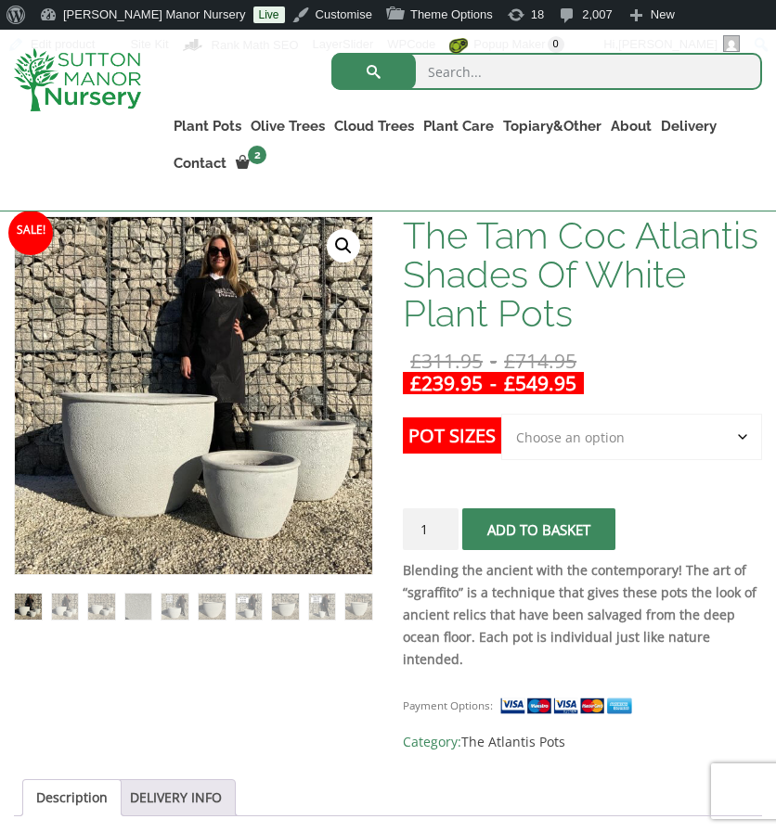
click at [564, 432] on select "Choose an option 3rd to Largest Pot In The Picture 2nd to Largest Pot In The Pi…" at bounding box center [631, 437] width 261 height 46
click at [501, 414] on select "Choose an option 3rd to Largest Pot In The Picture 2nd to Largest Pot In The Pi…" at bounding box center [631, 437] width 261 height 46
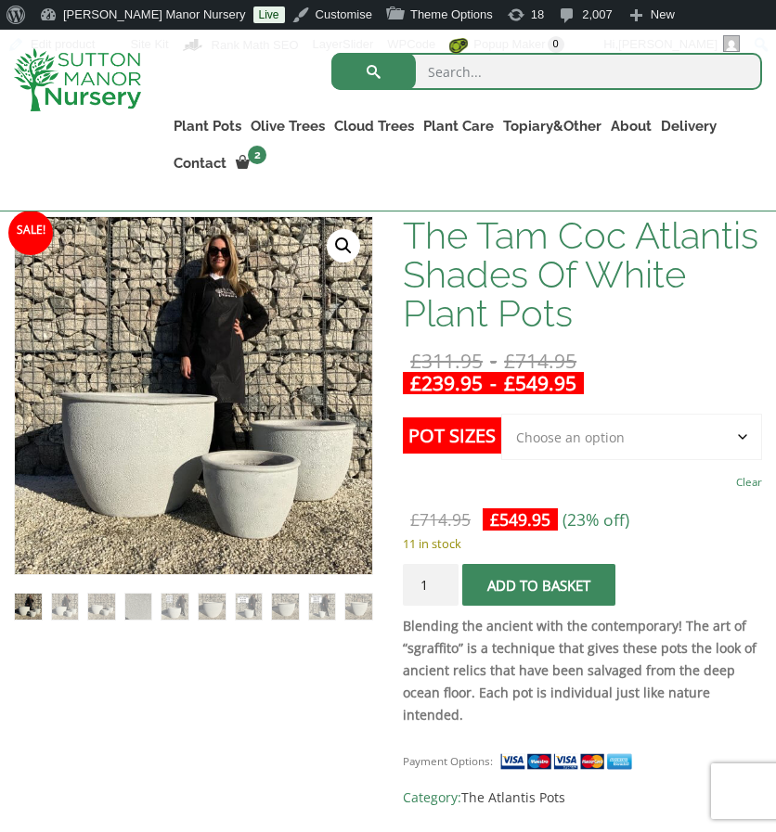
click at [546, 433] on select "Choose an option 3rd to Largest Pot In The Picture 2nd to Largest Pot In The Pi…" at bounding box center [631, 437] width 261 height 46
click at [501, 414] on select "Choose an option 3rd to Largest Pot In The Picture 2nd to Largest Pot In The Pi…" at bounding box center [631, 437] width 261 height 46
click at [534, 443] on select "Choose an option 3rd to Largest Pot In The Picture 2nd to Largest Pot In The Pi…" at bounding box center [631, 437] width 261 height 46
click at [501, 414] on select "Choose an option 3rd to Largest Pot In The Picture 2nd to Largest Pot In The Pi…" at bounding box center [631, 437] width 261 height 46
select select "3rd to Largest Pot In The Picture"
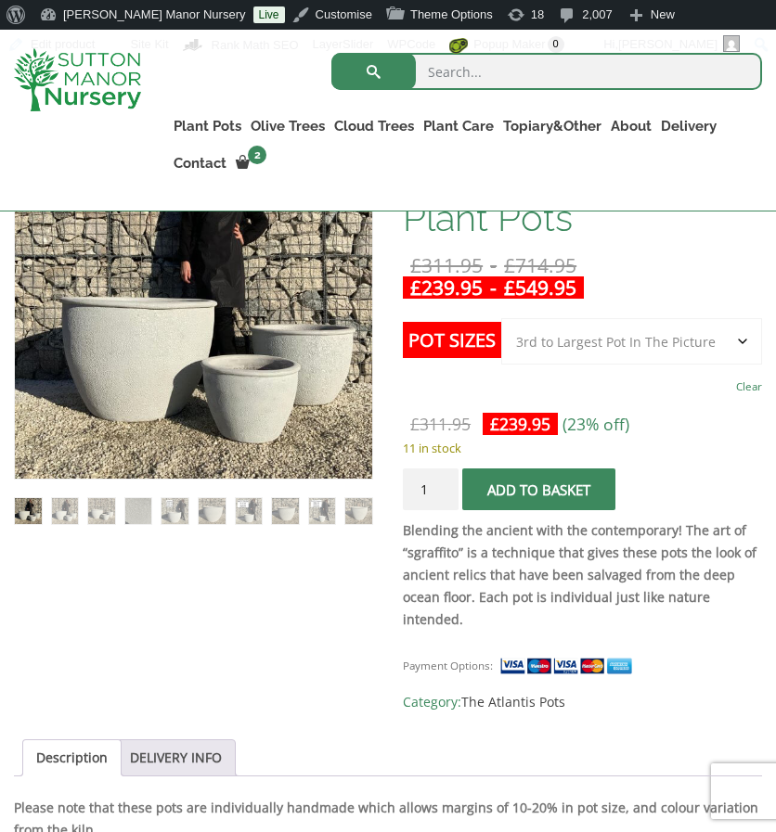
scroll to position [465, 0]
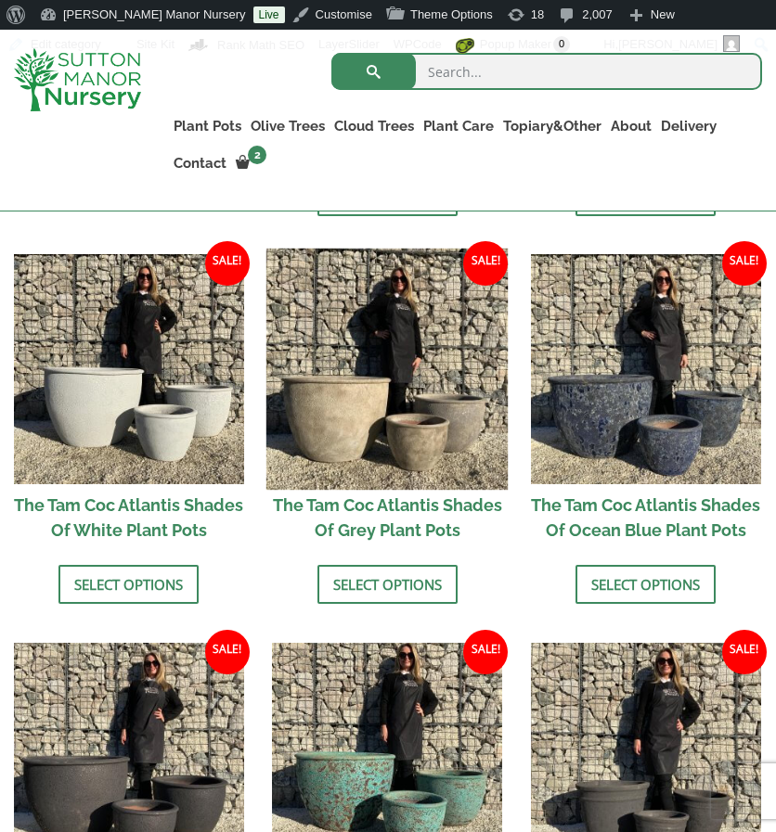
drag, startPoint x: 0, startPoint y: 0, endPoint x: 425, endPoint y: 412, distance: 591.9
click at [425, 412] on img at bounding box center [386, 369] width 241 height 241
